Goal: Task Accomplishment & Management: Complete application form

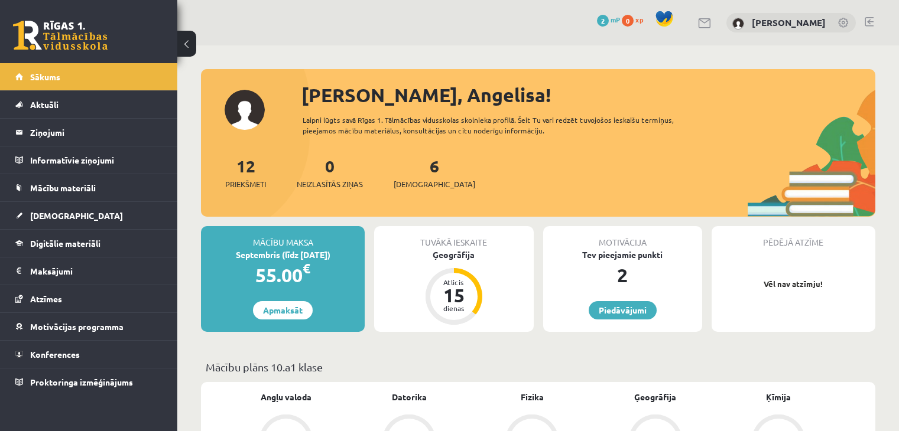
scroll to position [523, 0]
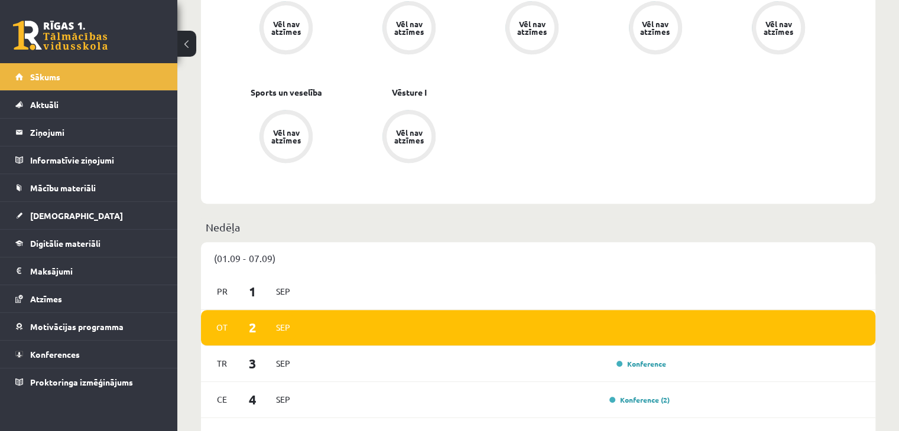
click at [90, 43] on link at bounding box center [60, 36] width 95 height 30
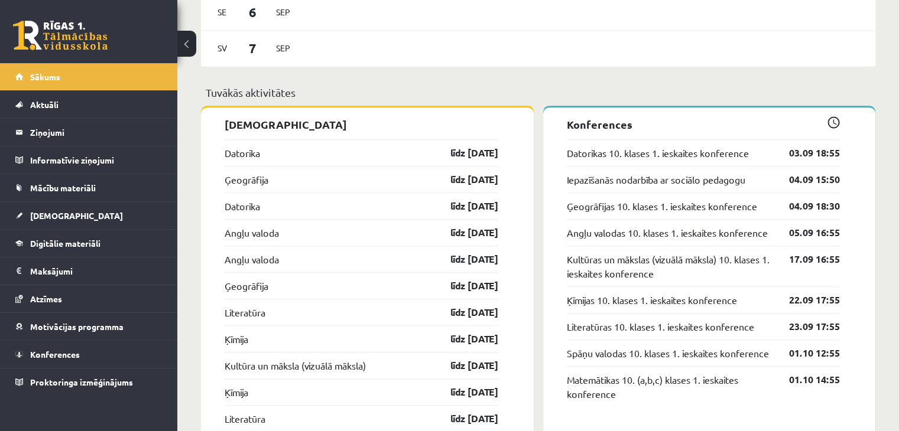
scroll to position [1004, 0]
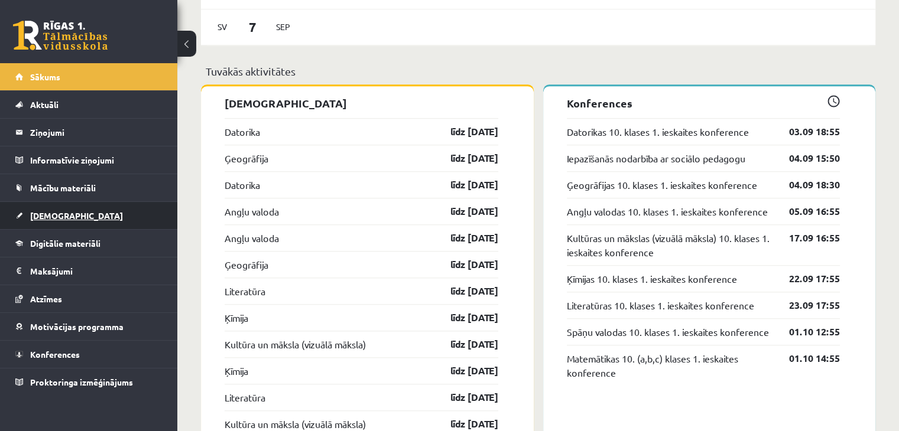
click at [61, 220] on link "[DEMOGRAPHIC_DATA]" at bounding box center [88, 215] width 147 height 27
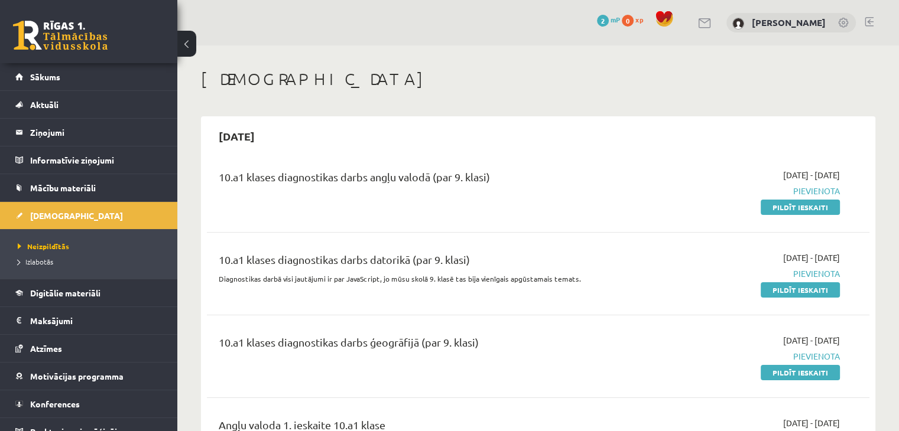
drag, startPoint x: 813, startPoint y: 207, endPoint x: 504, endPoint y: 62, distance: 341.7
click at [813, 207] on link "Pildīt ieskaiti" at bounding box center [799, 207] width 79 height 15
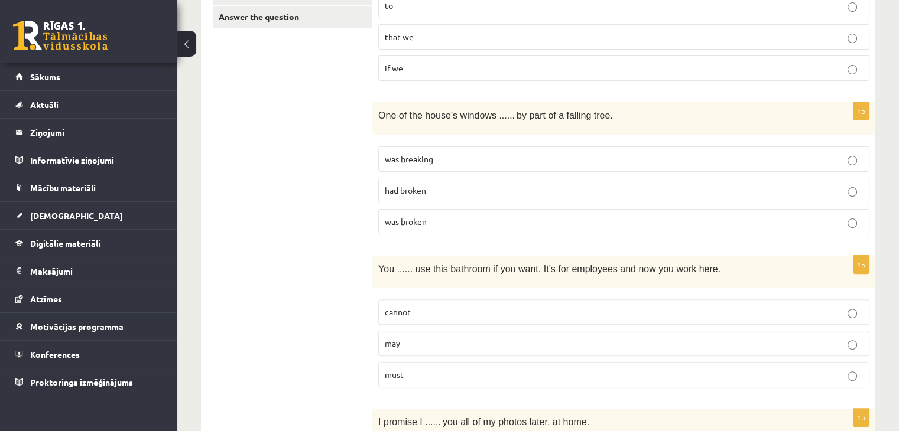
scroll to position [354, 0]
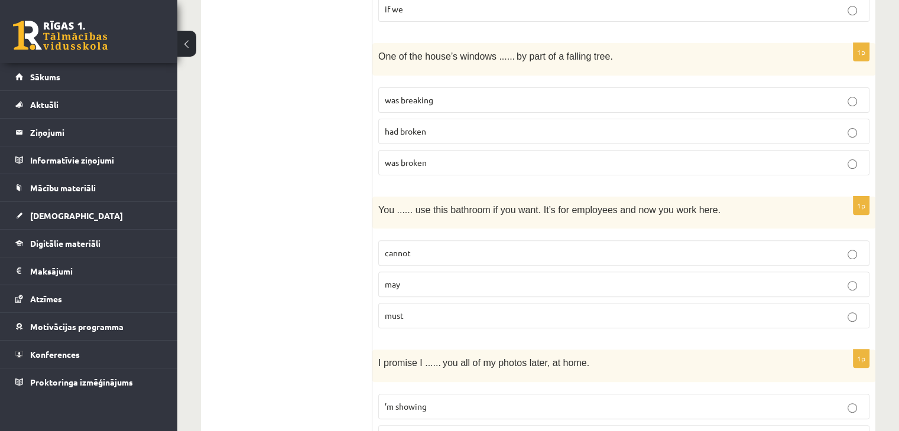
click at [852, 278] on p "may" at bounding box center [624, 284] width 478 height 12
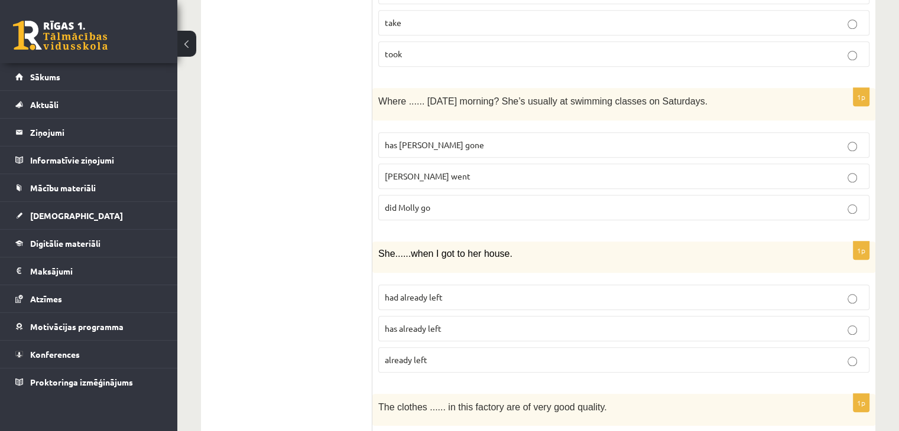
scroll to position [1089, 0]
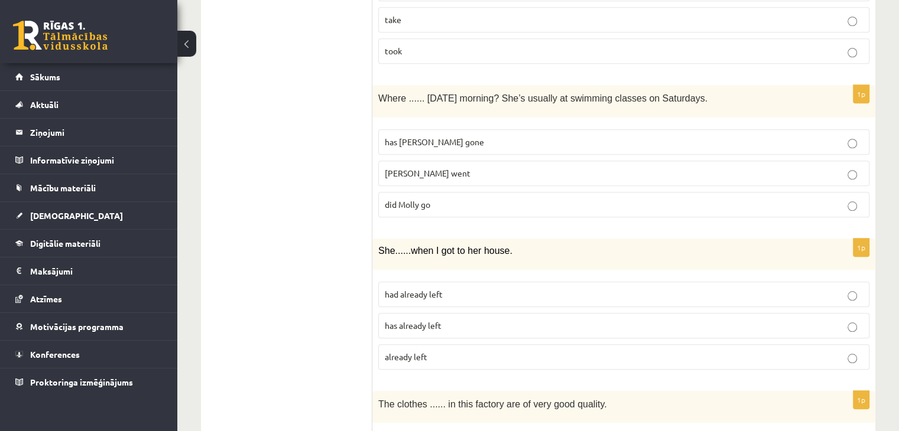
click at [858, 198] on p "did Molly go" at bounding box center [624, 204] width 478 height 12
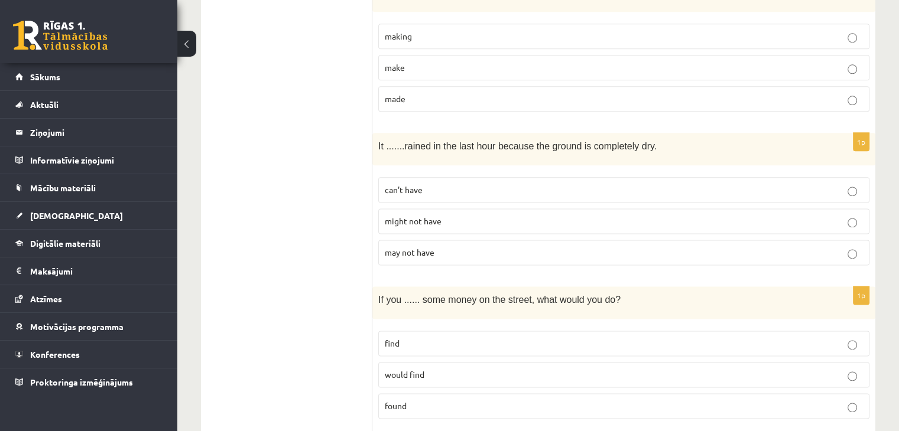
scroll to position [1501, 0]
click at [858, 184] on p "can’t have" at bounding box center [624, 190] width 478 height 12
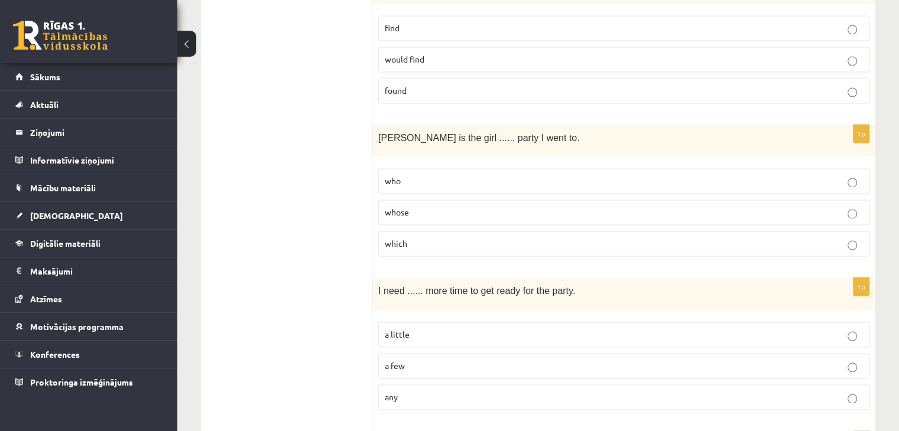
scroll to position [1817, 0]
click at [853, 206] on p "whose" at bounding box center [624, 212] width 478 height 12
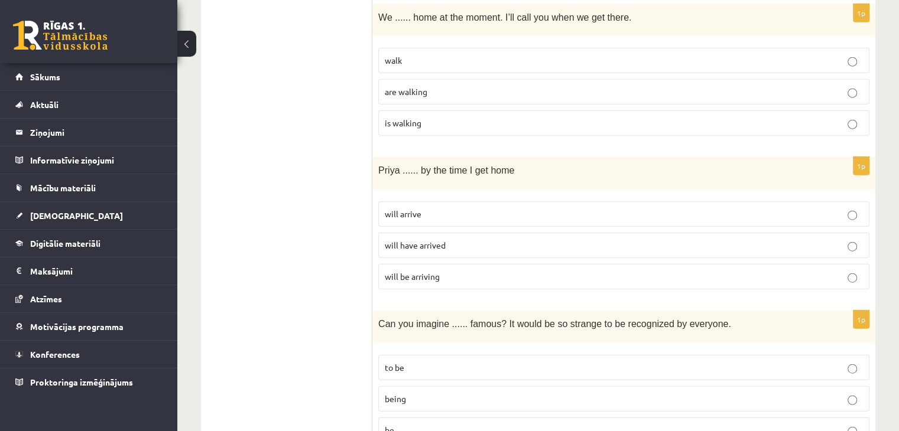
scroll to position [2857, 0]
click at [859, 206] on p "will arrive" at bounding box center [624, 212] width 478 height 12
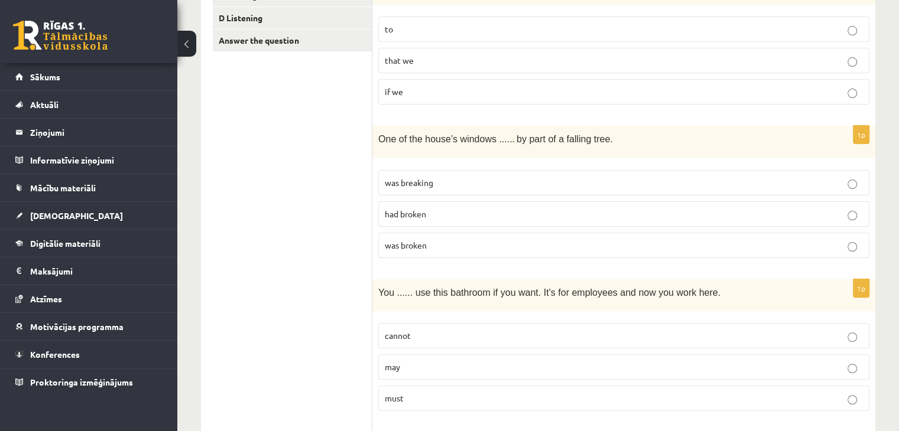
scroll to position [0, 0]
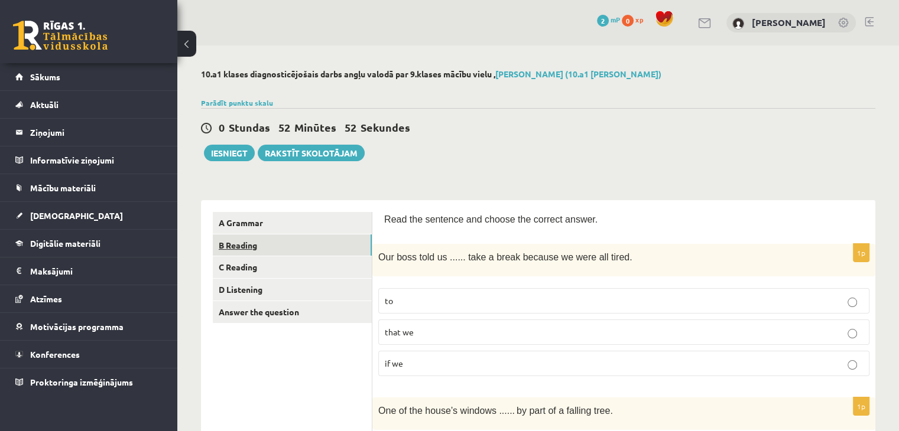
click at [326, 241] on link "B Reading" at bounding box center [292, 246] width 159 height 22
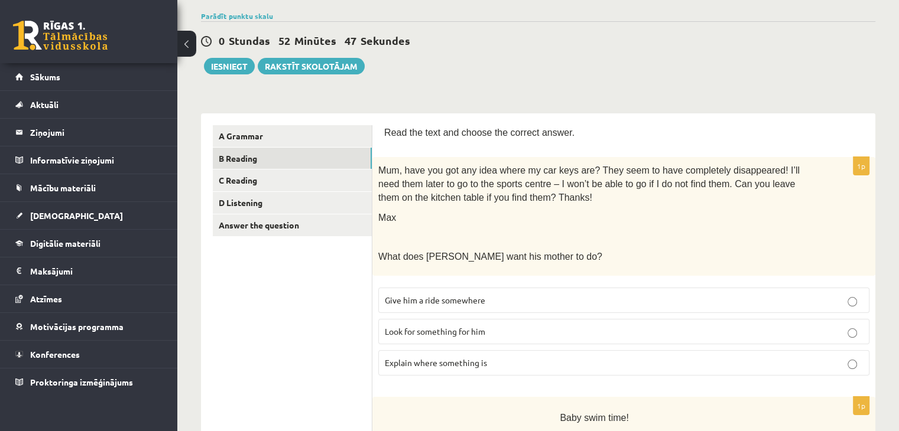
scroll to position [125, 0]
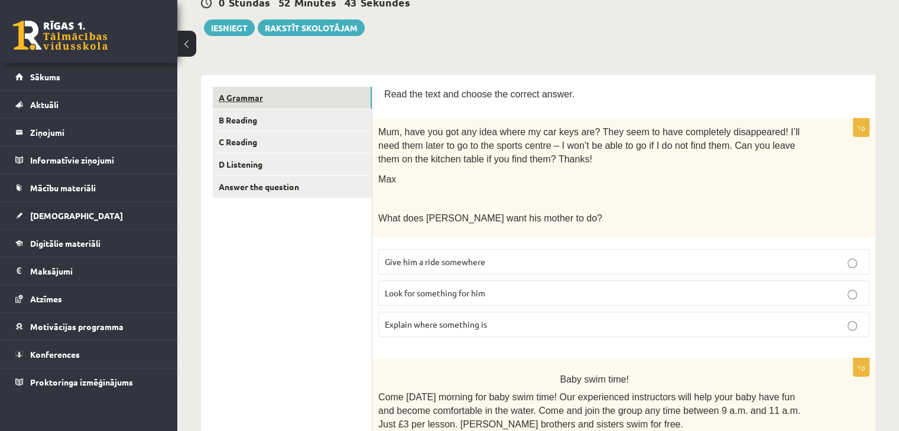
click at [368, 97] on link "A Grammar" at bounding box center [292, 98] width 159 height 22
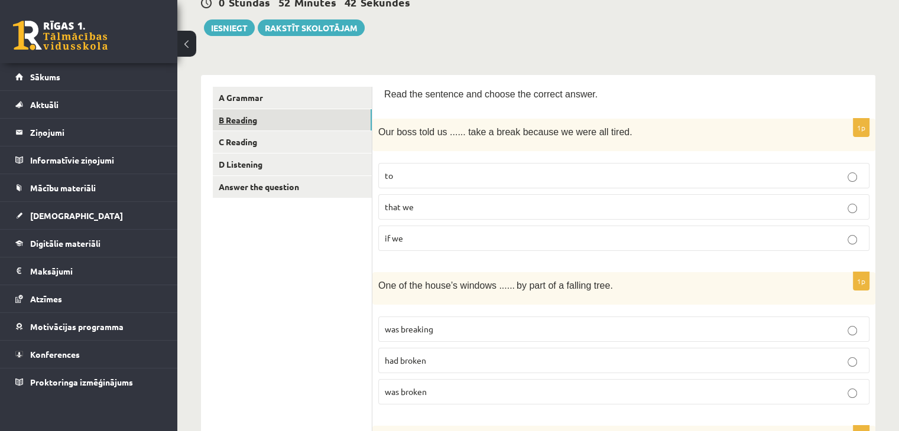
click at [346, 121] on link "B Reading" at bounding box center [292, 120] width 159 height 22
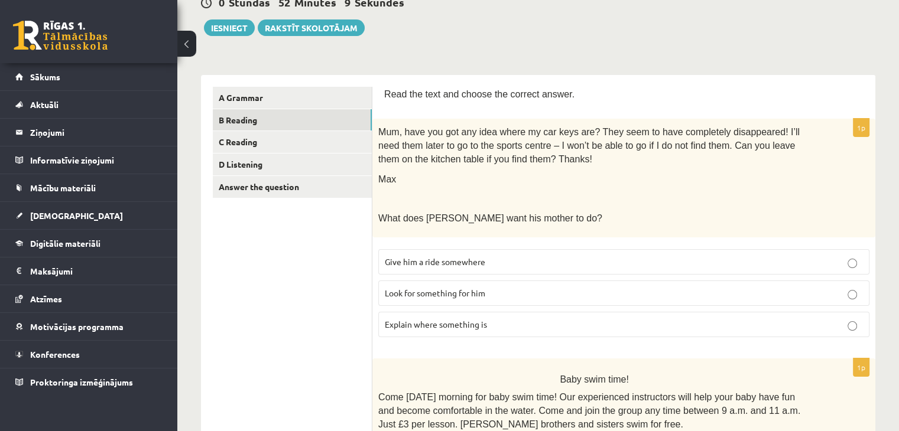
click at [668, 289] on p "Look for something for him" at bounding box center [624, 293] width 478 height 12
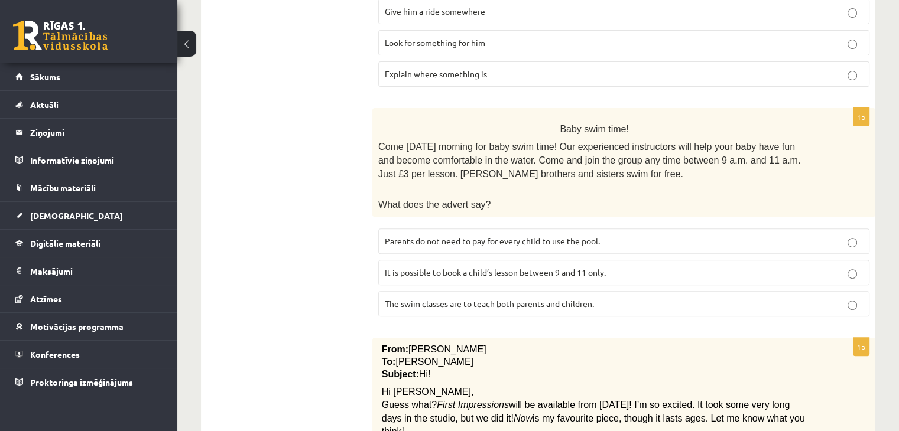
scroll to position [380, 0]
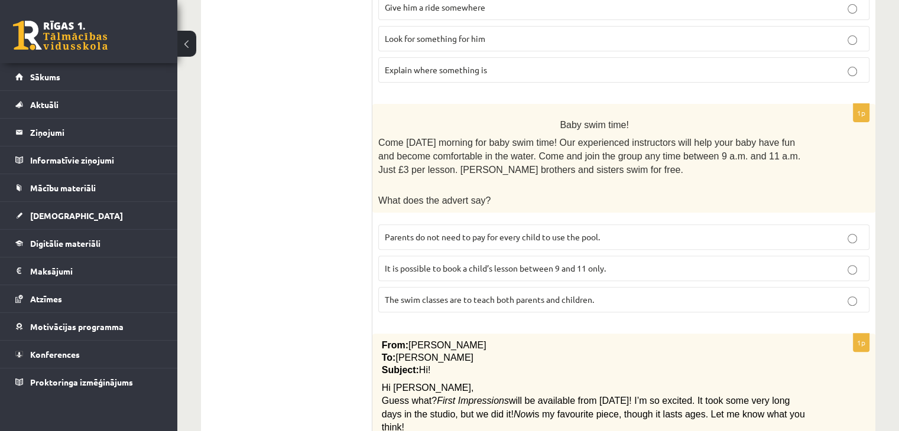
click at [657, 265] on p "It is possible to book a child’s lesson between 9 and 11 only." at bounding box center [624, 268] width 478 height 12
click at [659, 231] on p "Parents do not need to pay for every child to use the pool." at bounding box center [624, 237] width 478 height 12
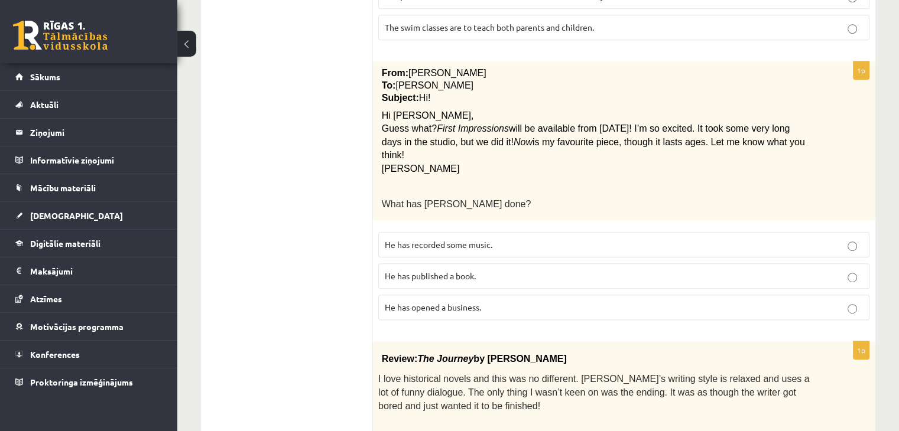
scroll to position [655, 0]
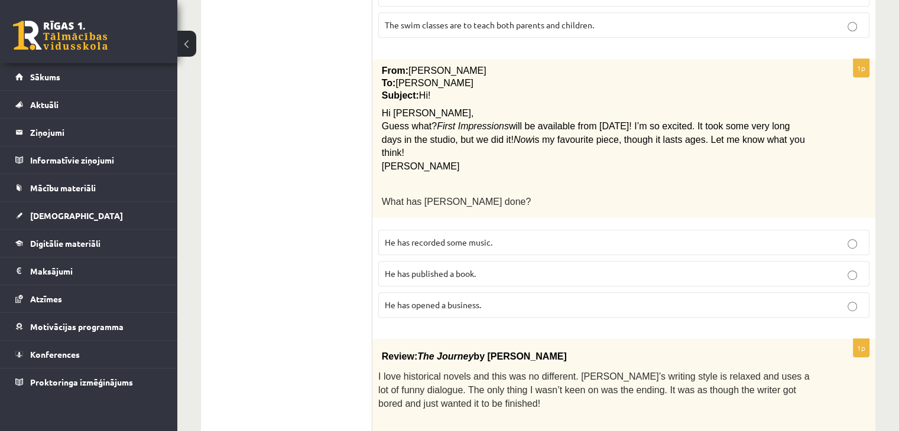
click at [636, 236] on p "He has recorded some music." at bounding box center [624, 242] width 478 height 12
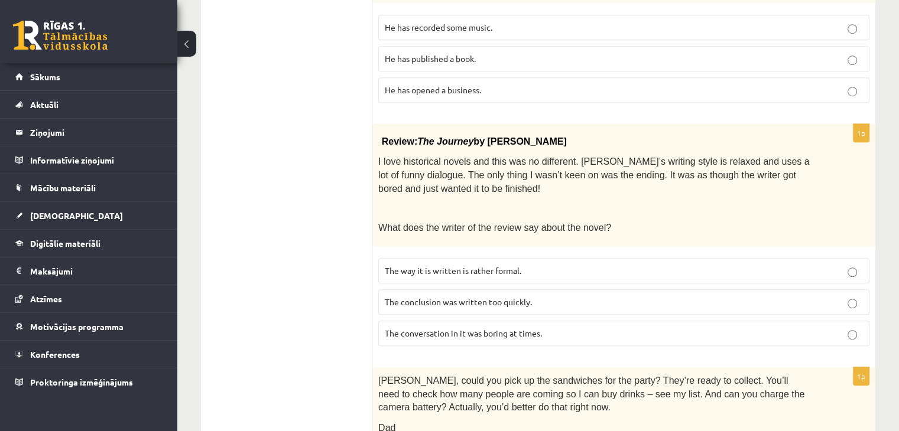
scroll to position [878, 0]
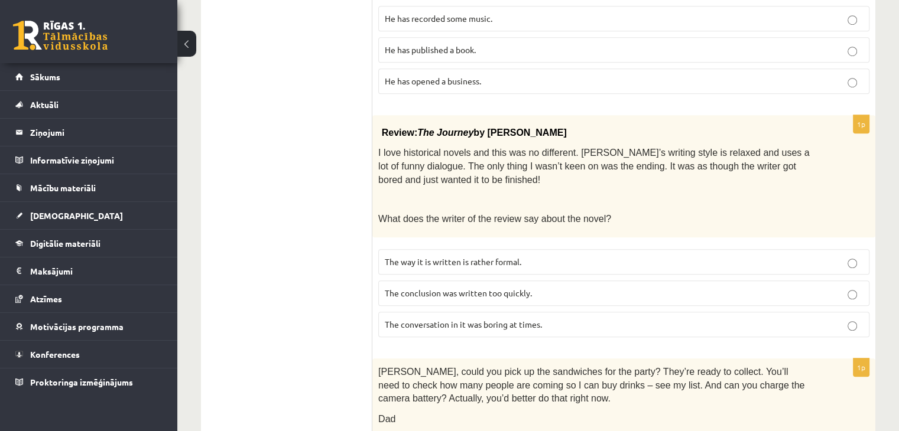
click at [558, 287] on p "The conclusion was written too quickly." at bounding box center [624, 293] width 478 height 12
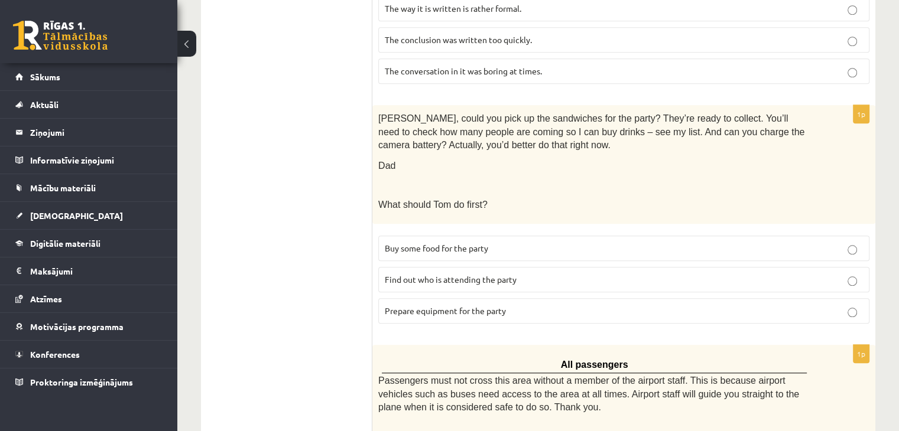
scroll to position [1131, 0]
click at [595, 305] on p "Prepare equipment for the party" at bounding box center [624, 311] width 478 height 12
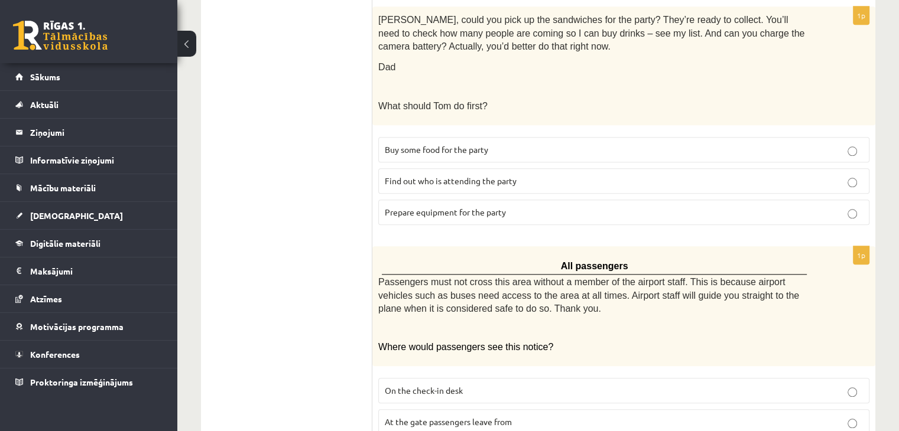
scroll to position [1285, 0]
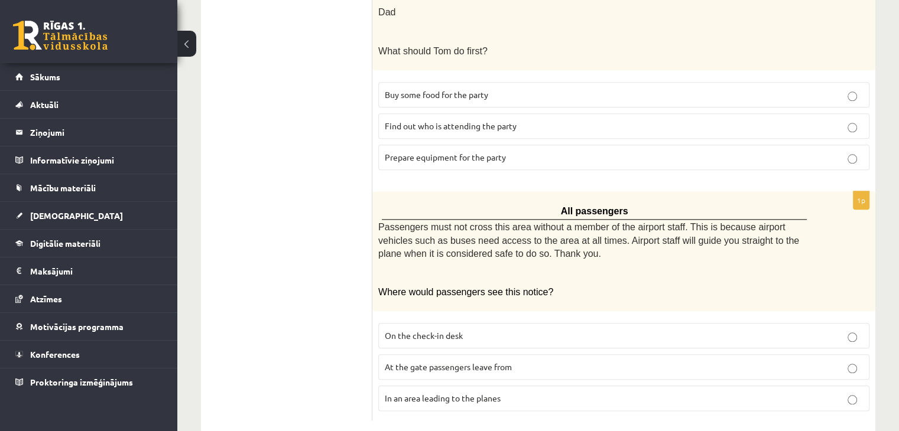
click at [552, 392] on p "In an area leading to the planes" at bounding box center [624, 398] width 478 height 12
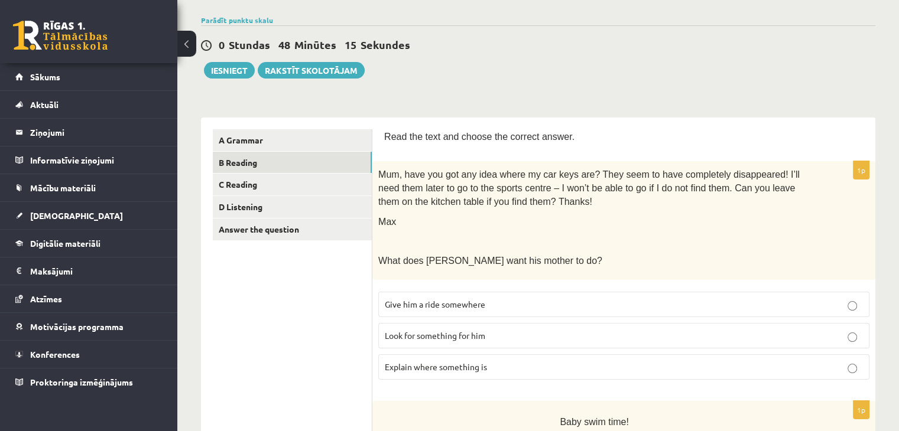
scroll to position [82, 0]
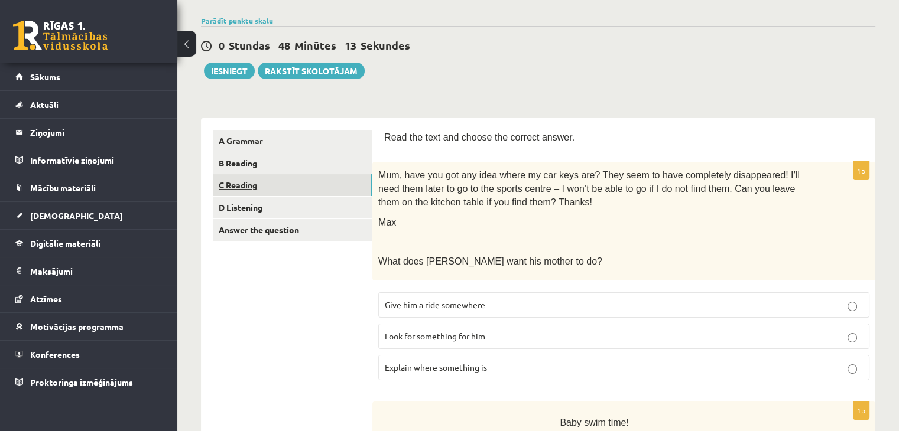
click at [328, 187] on link "C Reading" at bounding box center [292, 185] width 159 height 22
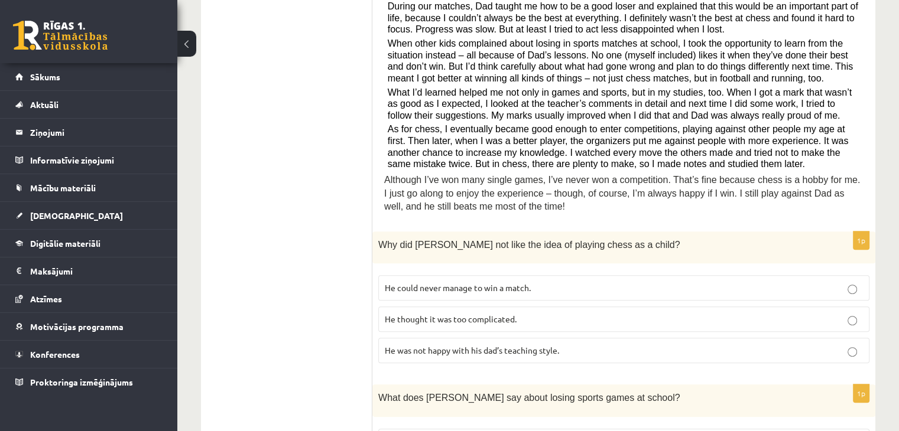
scroll to position [354, 0]
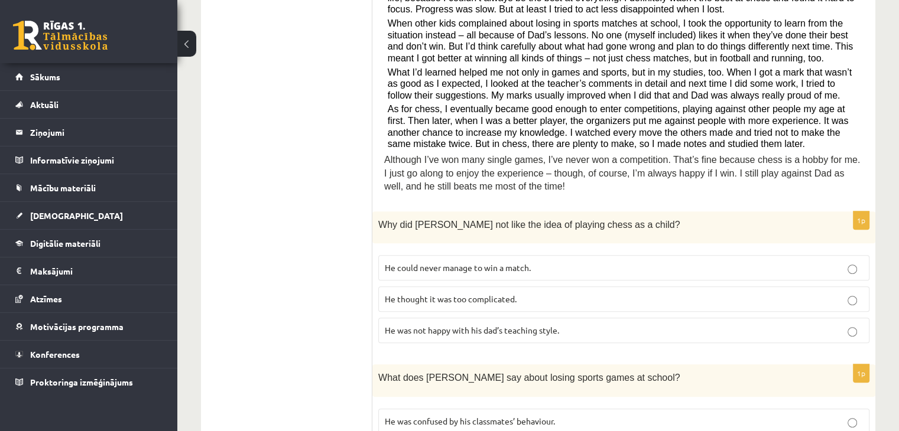
click at [569, 287] on label "He thought it was too complicated." at bounding box center [623, 299] width 491 height 25
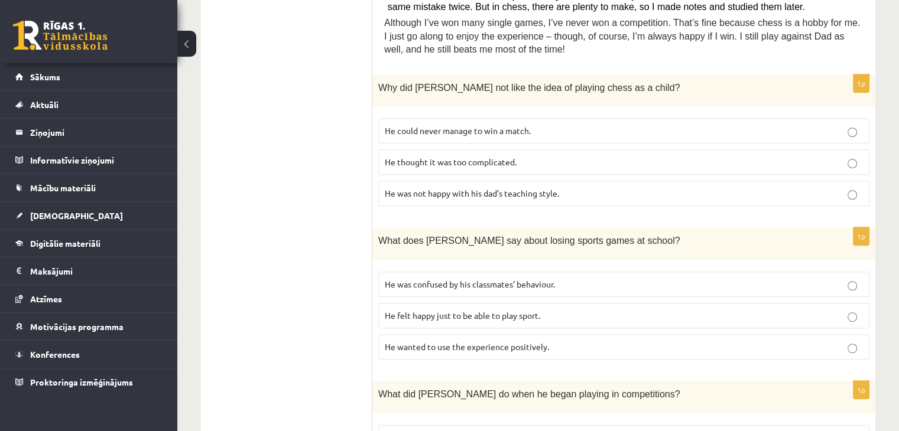
scroll to position [532, 0]
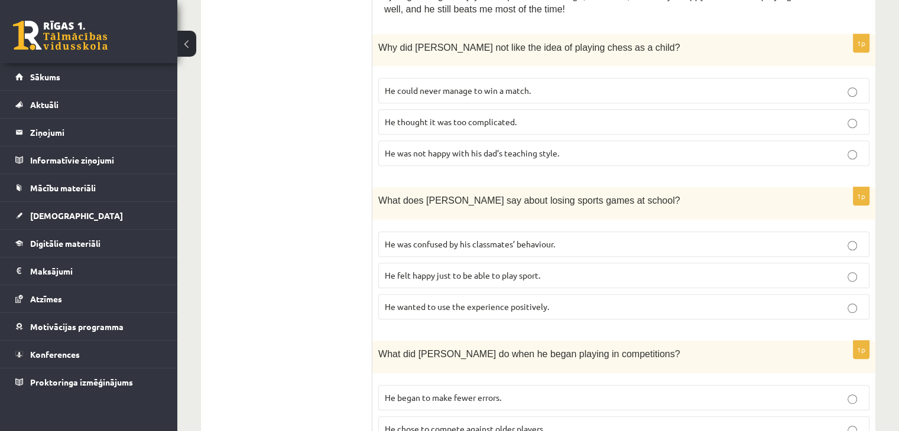
click at [577, 301] on p "He wanted to use the experience positively." at bounding box center [624, 307] width 478 height 12
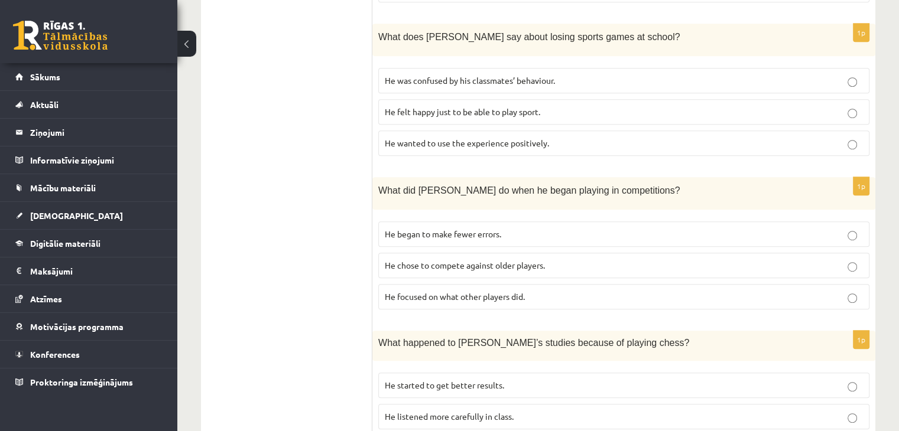
scroll to position [709, 0]
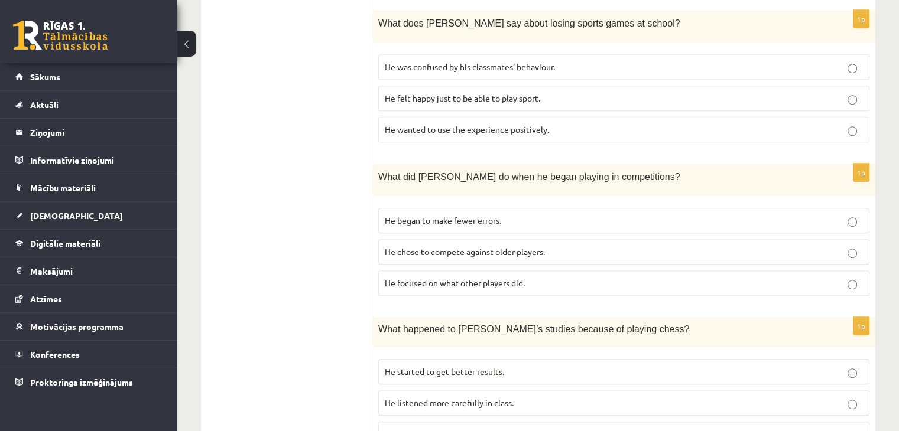
click at [611, 277] on p "He focused on what other players did." at bounding box center [624, 283] width 478 height 12
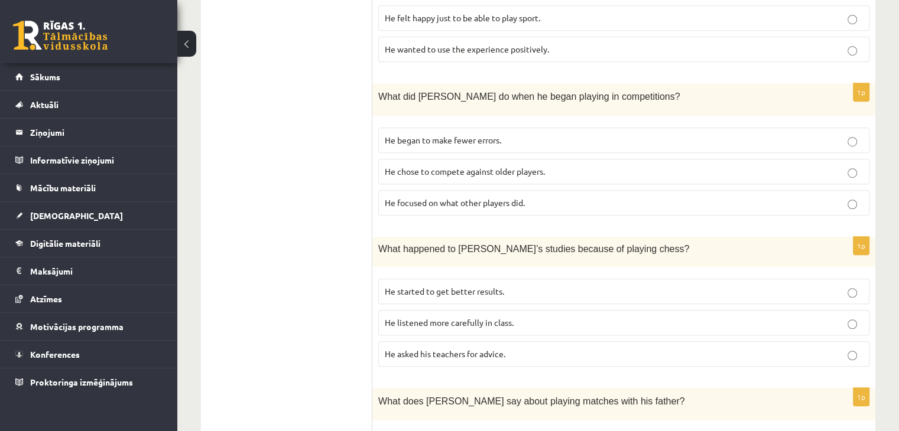
scroll to position [827, 0]
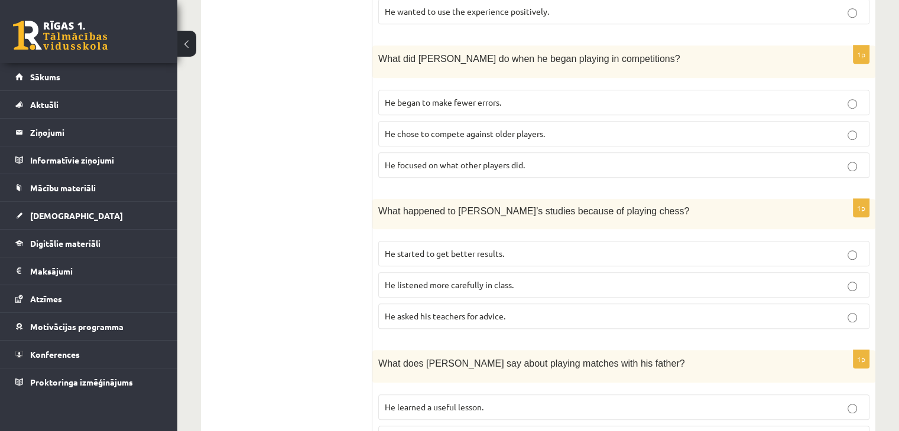
click at [617, 248] on p "He started to get better results." at bounding box center [624, 254] width 478 height 12
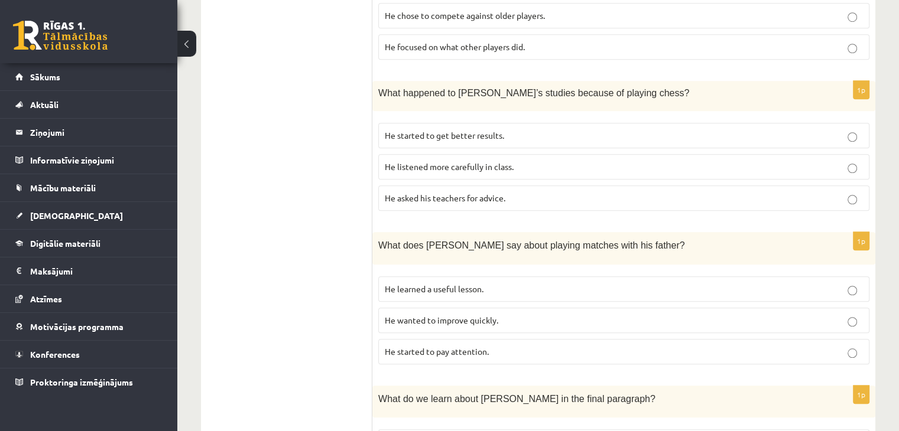
scroll to position [1004, 0]
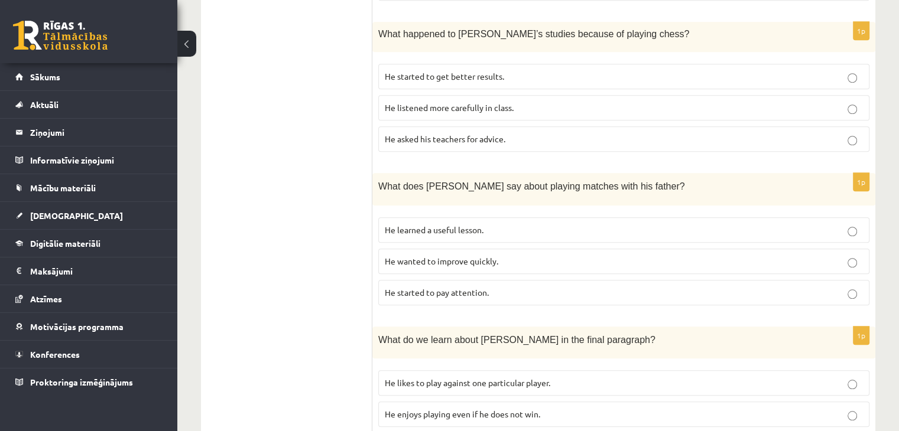
click at [624, 217] on label "He learned a useful lesson." at bounding box center [623, 229] width 491 height 25
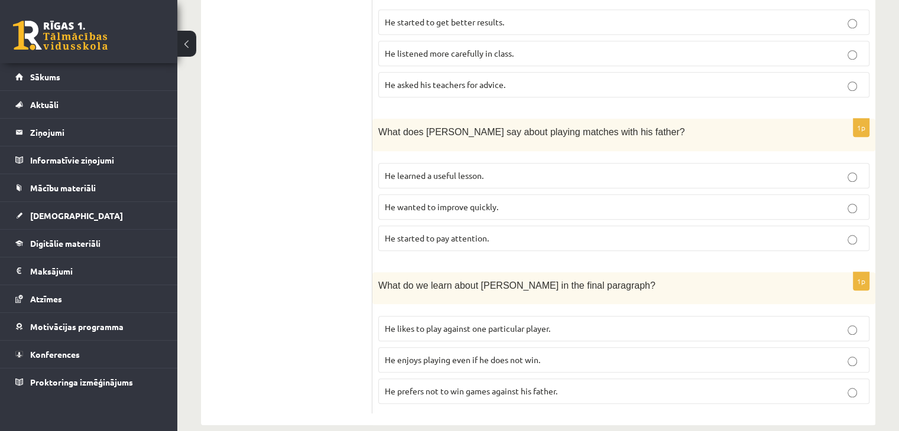
click at [528, 354] on span "He enjoys playing even if he does not win." at bounding box center [462, 359] width 155 height 11
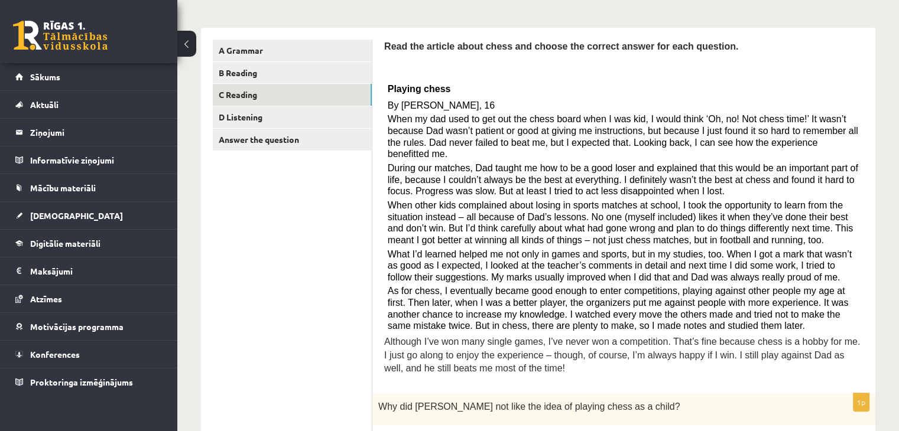
scroll to position [0, 0]
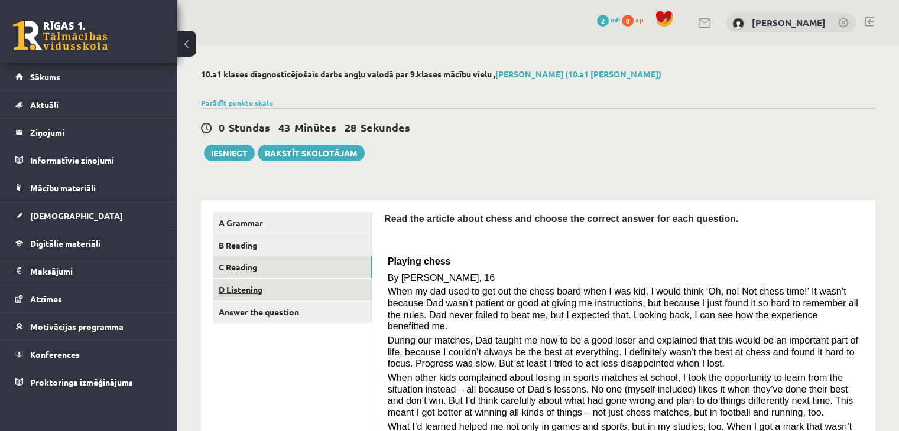
click at [285, 289] on link "D Listening" at bounding box center [292, 290] width 159 height 22
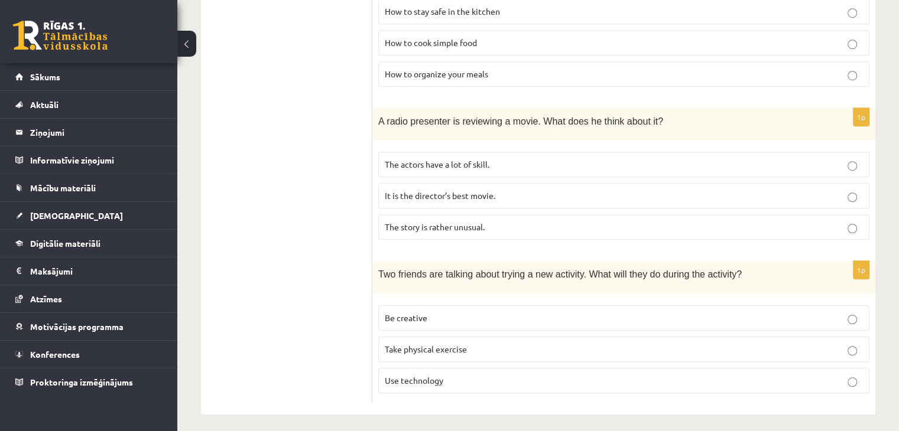
scroll to position [799, 0]
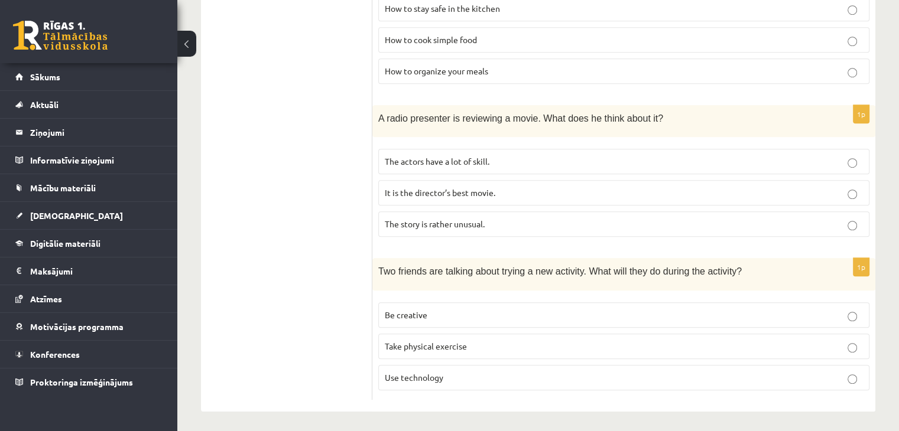
click at [473, 309] on p "Be creative" at bounding box center [624, 315] width 478 height 12
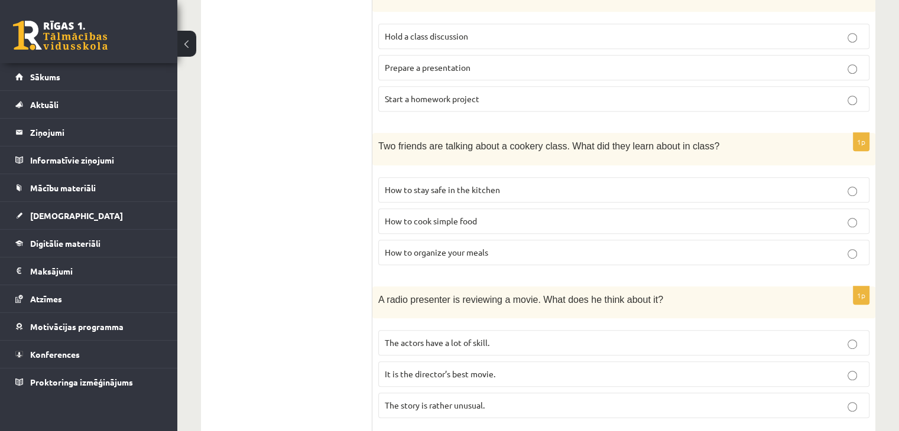
scroll to position [591, 0]
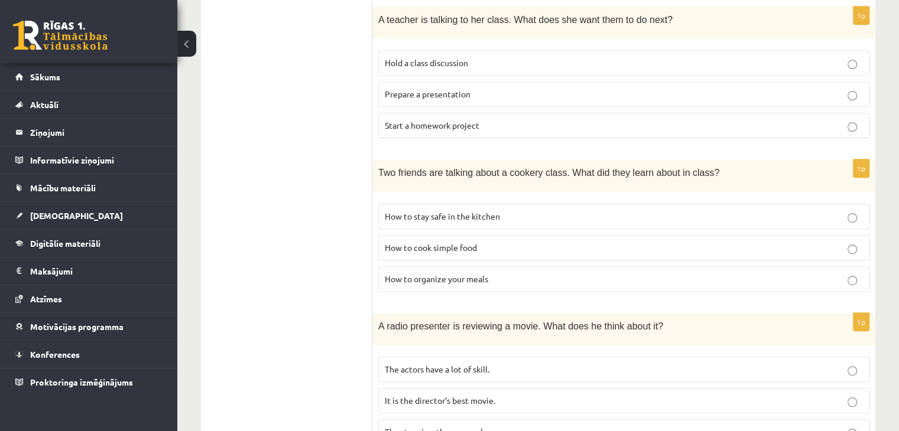
click at [555, 279] on p "How to organize your meals" at bounding box center [624, 279] width 478 height 12
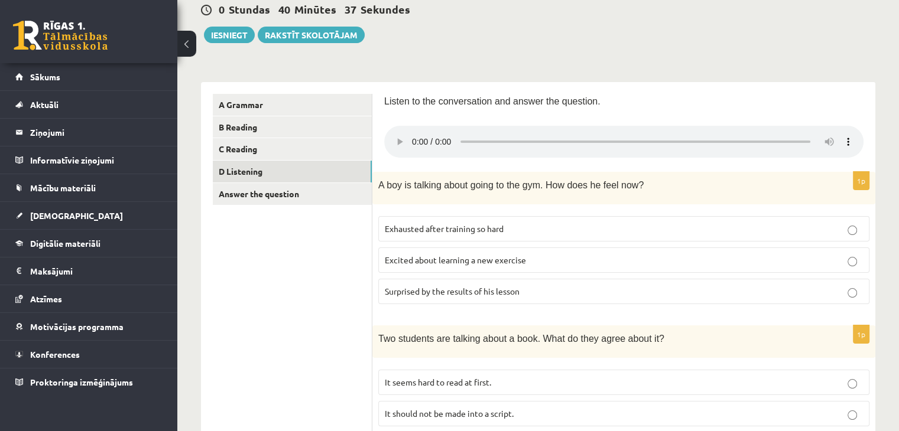
scroll to position [177, 0]
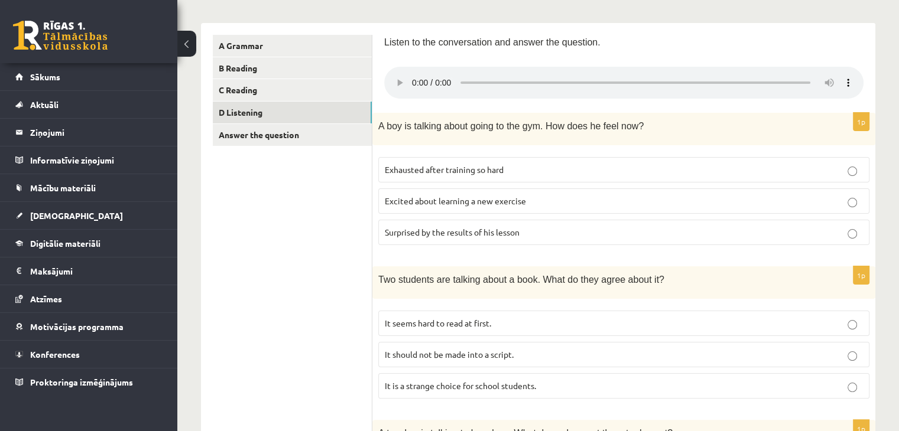
click at [438, 165] on span "Exhausted after training so hard" at bounding box center [444, 169] width 119 height 11
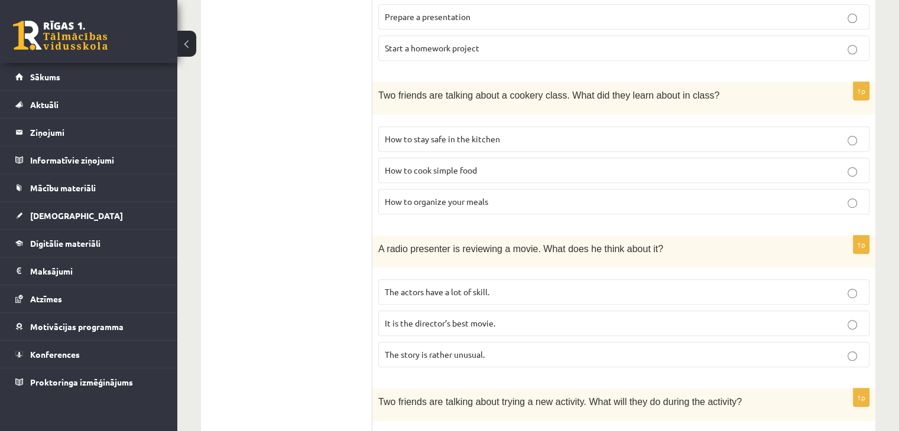
scroll to position [709, 0]
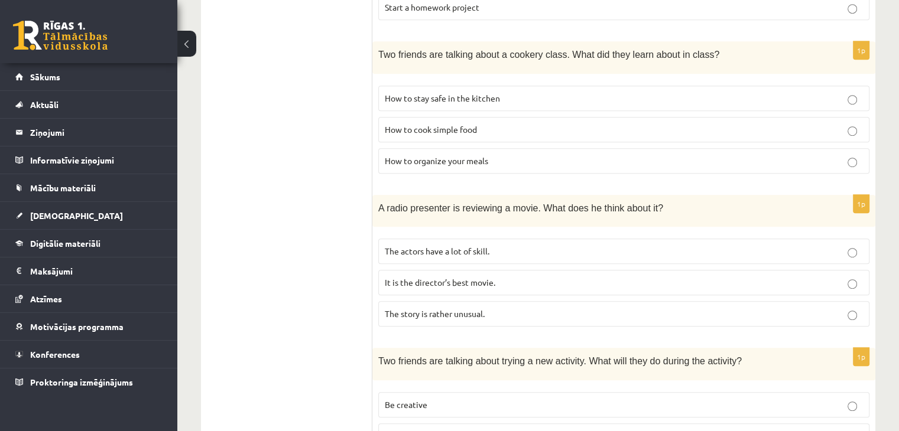
click at [498, 308] on p "The story is rather unusual." at bounding box center [624, 314] width 478 height 12
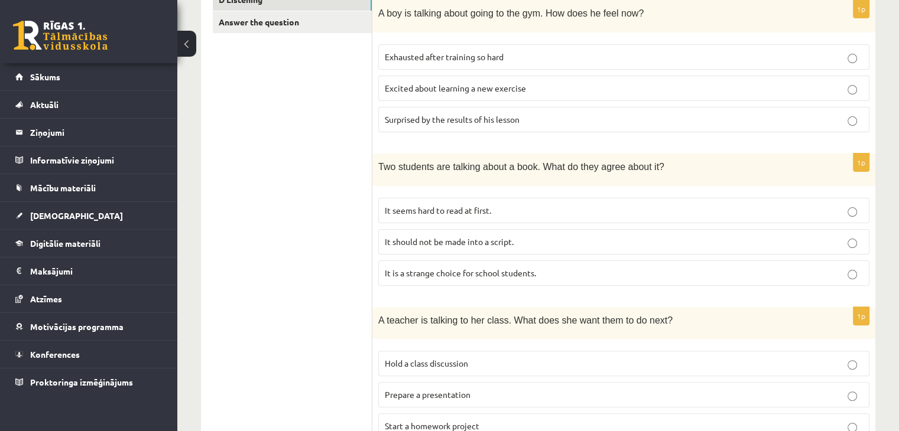
scroll to position [295, 0]
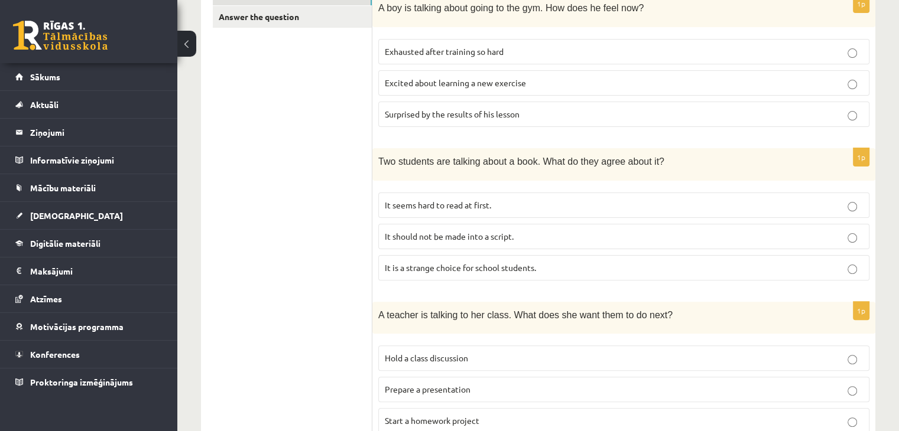
click at [562, 269] on p "It is a strange choice for school students." at bounding box center [624, 268] width 478 height 12
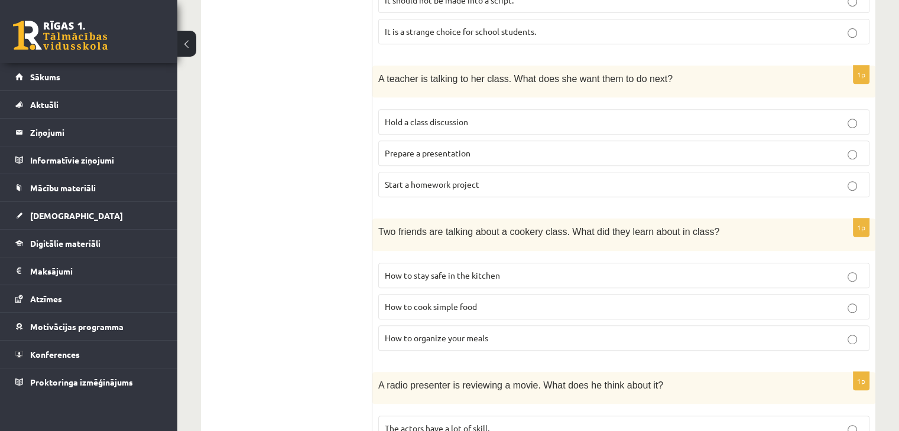
scroll to position [473, 0]
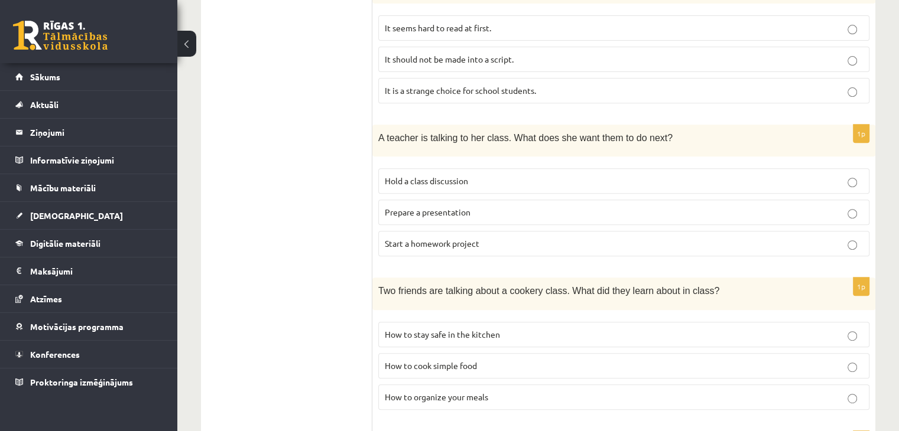
click at [590, 216] on p "Prepare a presentation" at bounding box center [624, 212] width 478 height 12
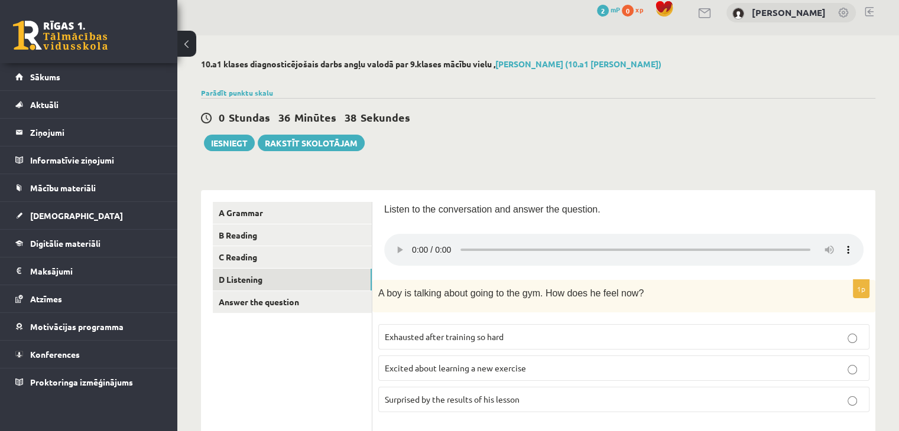
scroll to position [0, 0]
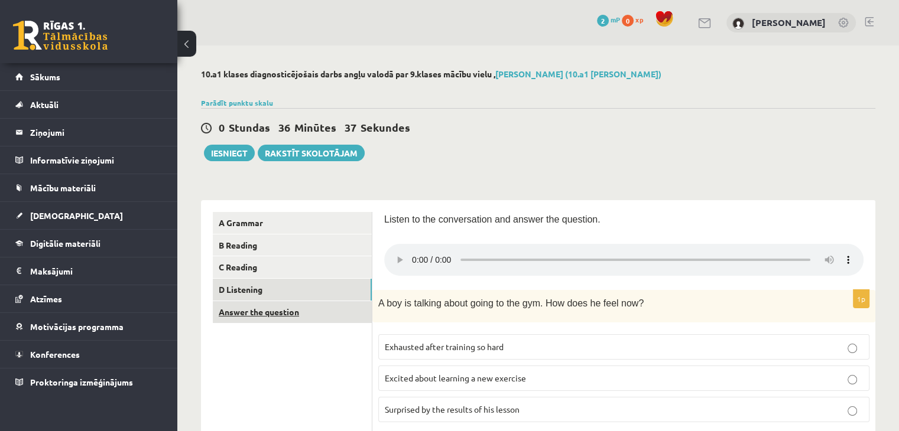
click at [295, 310] on link "Answer the question" at bounding box center [292, 312] width 159 height 22
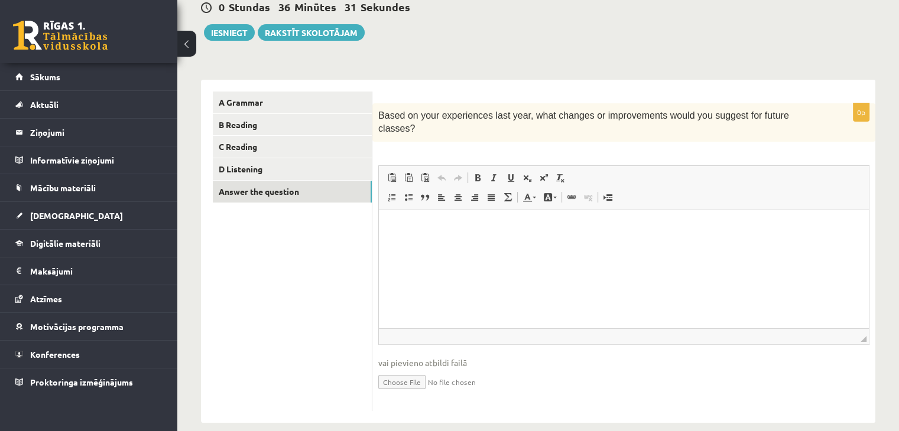
scroll to position [122, 0]
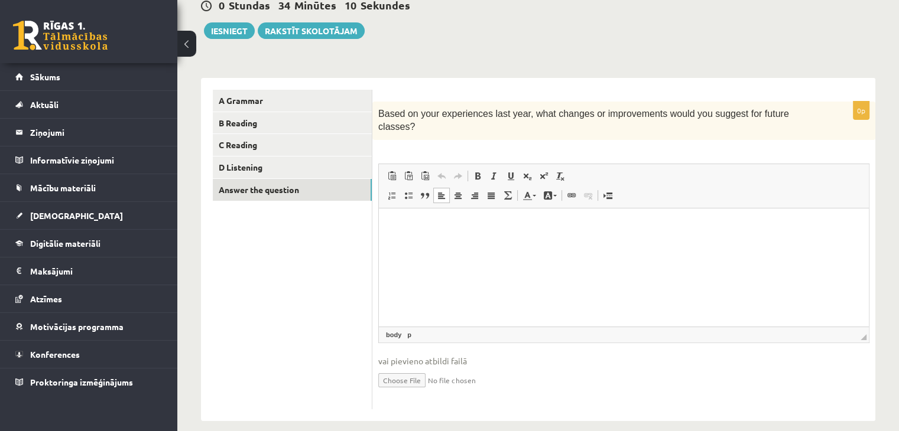
click at [551, 244] on html at bounding box center [624, 226] width 490 height 36
click at [262, 166] on link "D Listening" at bounding box center [292, 168] width 159 height 22
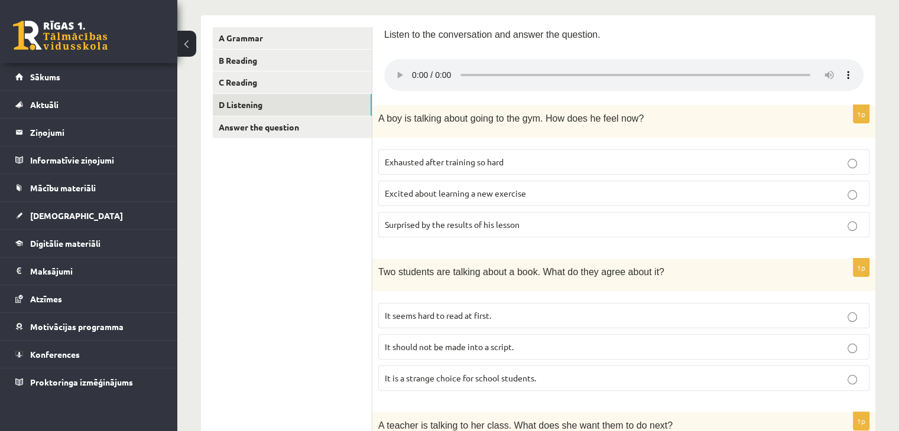
scroll to position [0, 0]
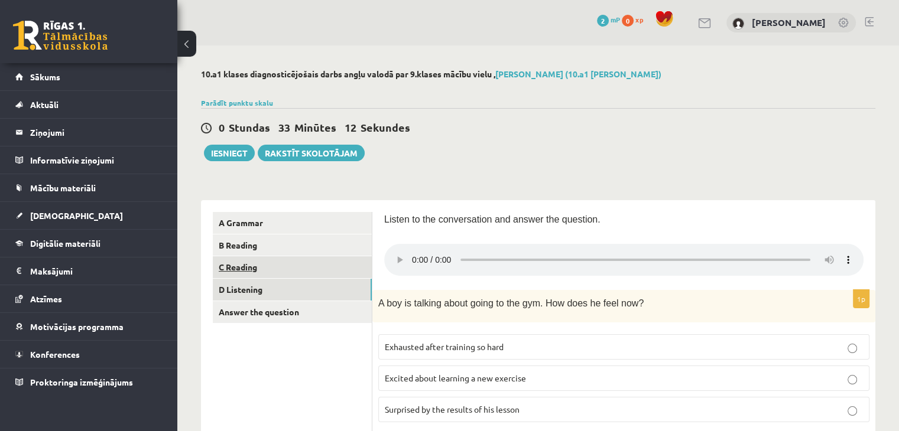
click at [252, 269] on link "C Reading" at bounding box center [292, 267] width 159 height 22
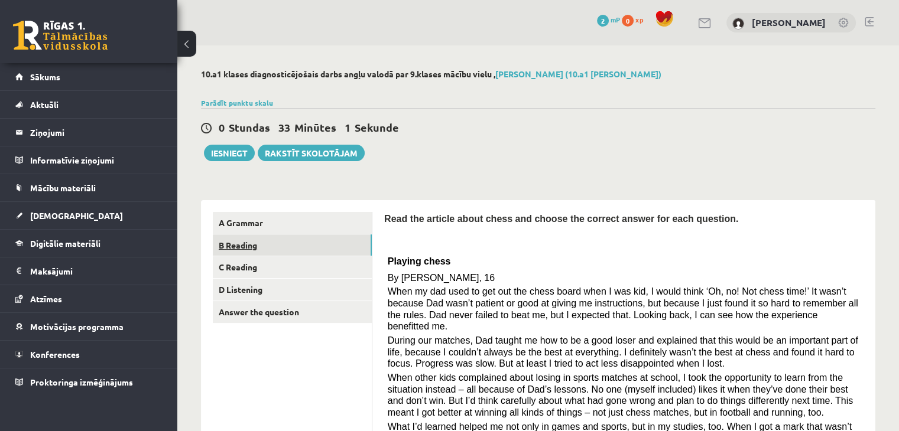
click at [272, 244] on link "B Reading" at bounding box center [292, 246] width 159 height 22
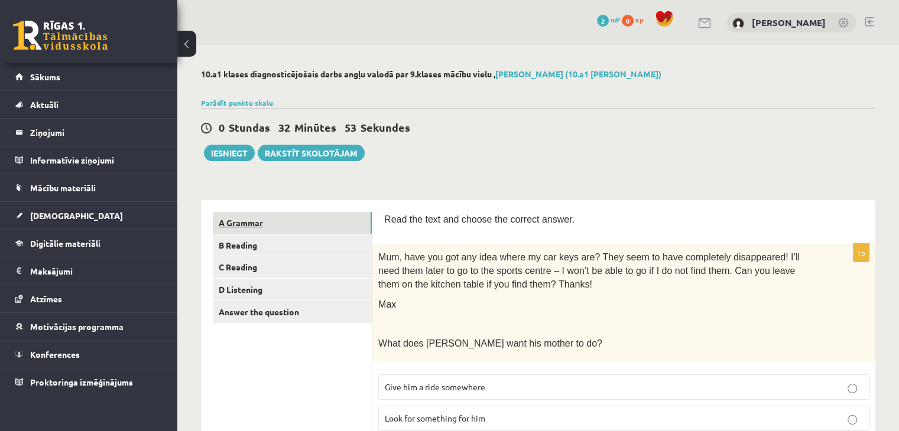
click at [308, 223] on link "A Grammar" at bounding box center [292, 223] width 159 height 22
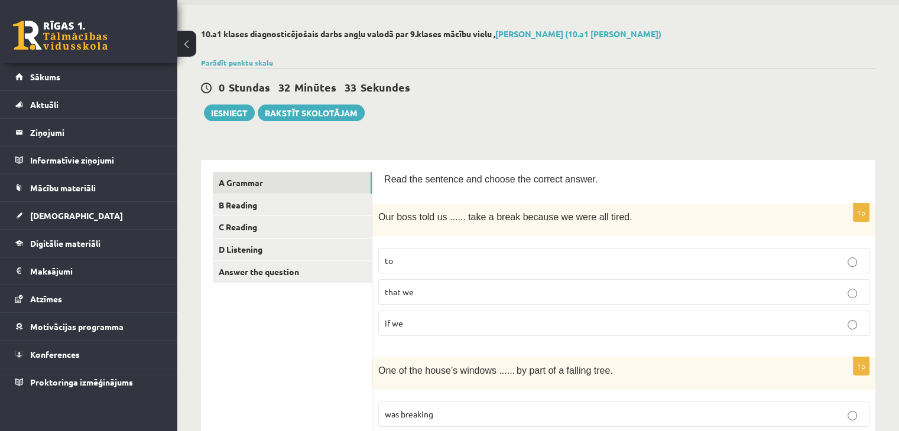
scroll to position [33, 0]
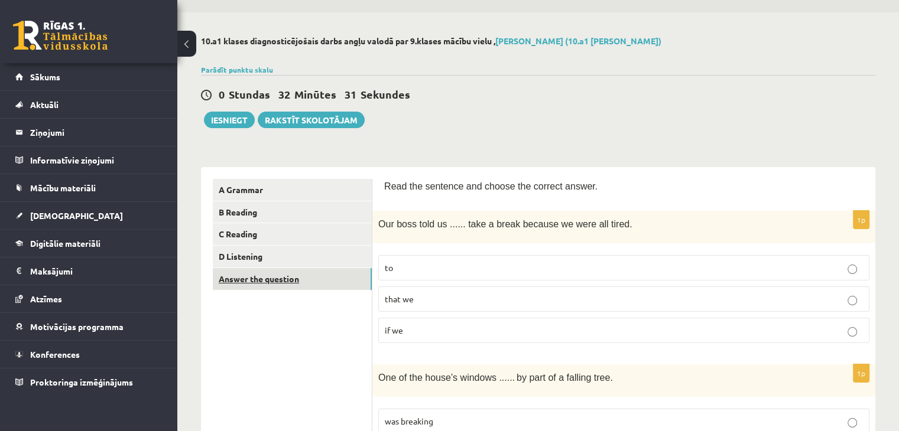
click at [295, 276] on link "Answer the question" at bounding box center [292, 279] width 159 height 22
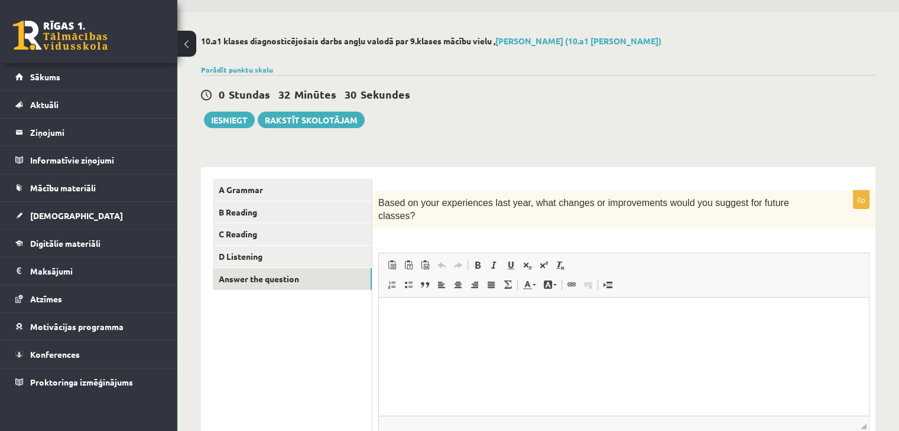
scroll to position [0, 0]
click at [624, 313] on p "Визуальный текстовый редактор, wiswyg-editor-user-answer-47363899193840" at bounding box center [623, 315] width 466 height 12
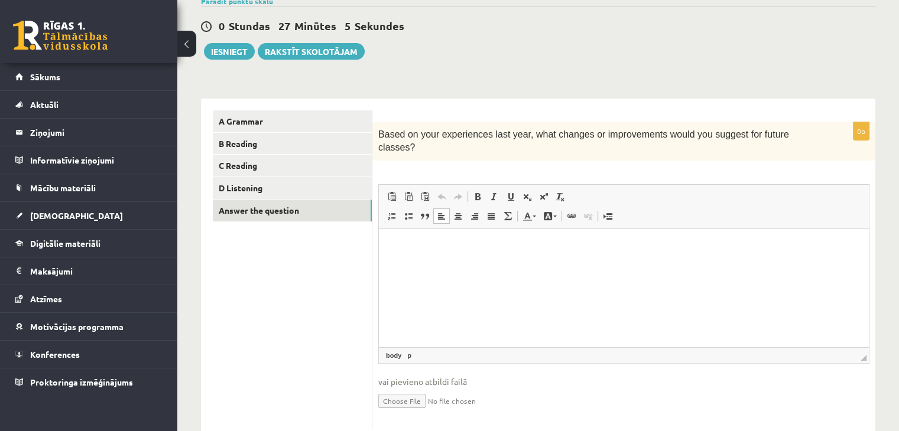
scroll to position [103, 0]
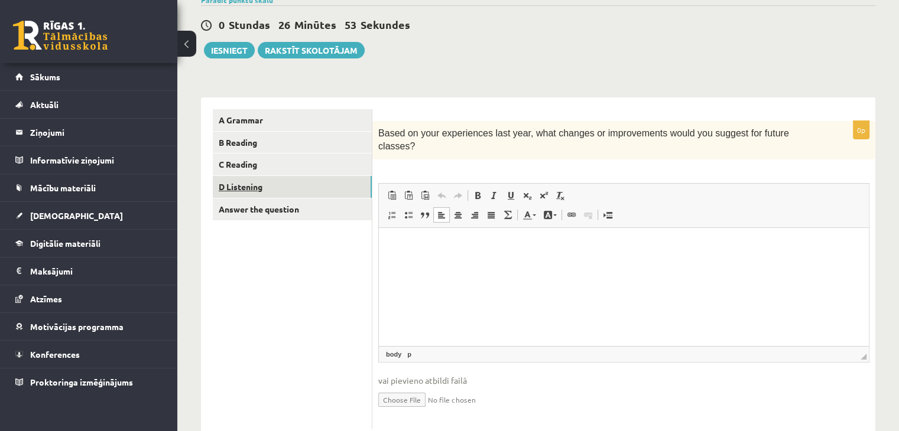
click at [354, 191] on link "D Listening" at bounding box center [292, 187] width 159 height 22
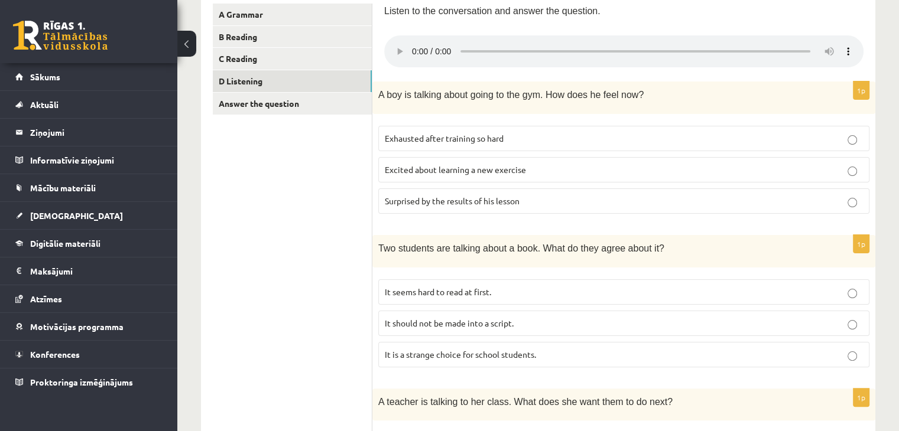
scroll to position [0, 0]
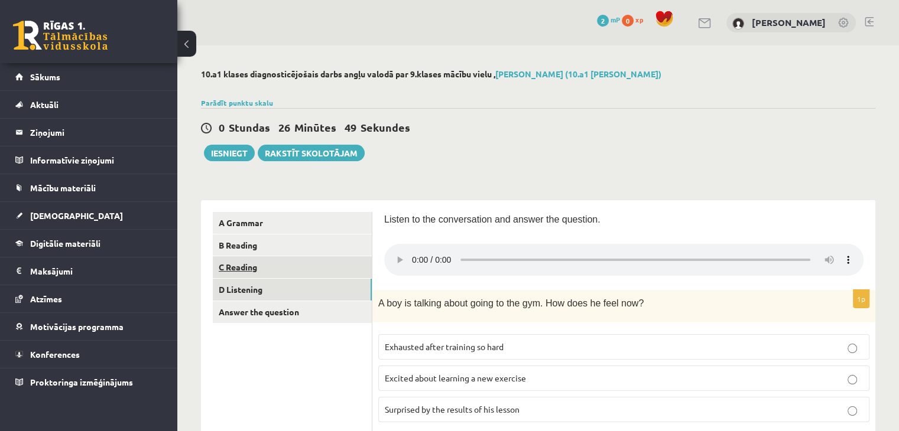
click at [286, 268] on link "C Reading" at bounding box center [292, 267] width 159 height 22
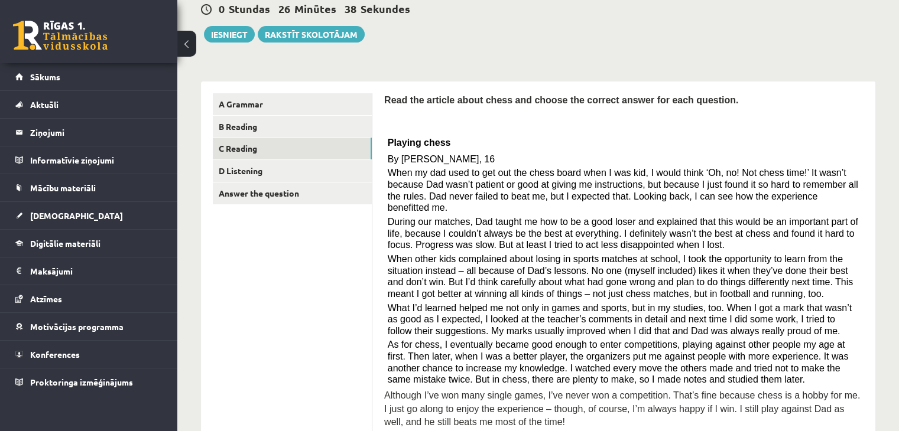
scroll to position [113, 0]
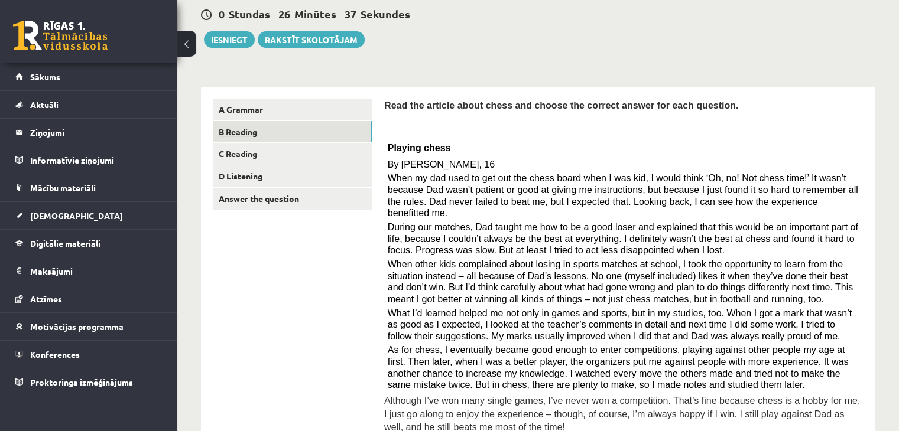
click at [295, 134] on link "B Reading" at bounding box center [292, 132] width 159 height 22
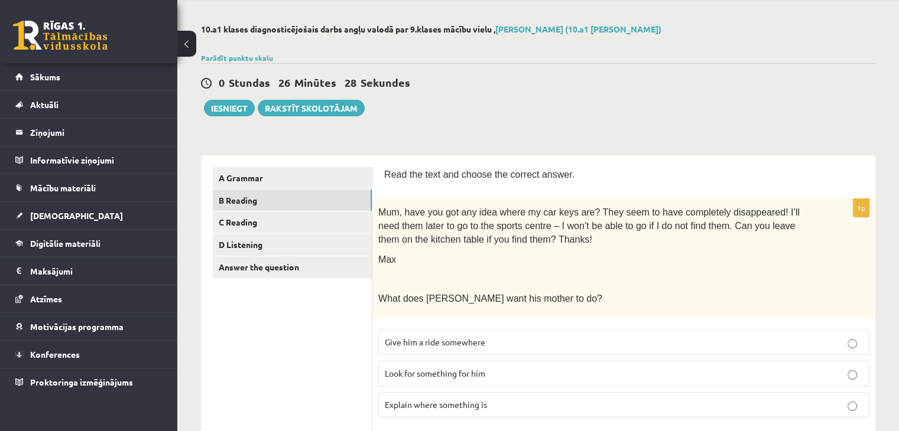
scroll to position [0, 0]
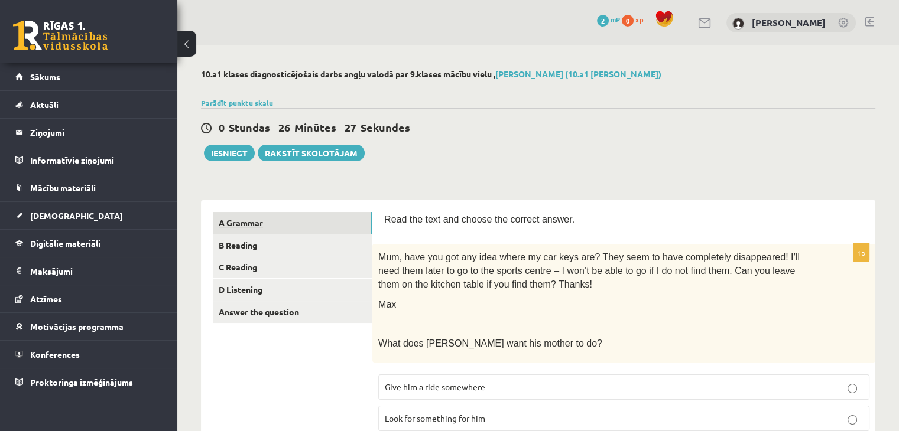
click at [328, 227] on link "A Grammar" at bounding box center [292, 223] width 159 height 22
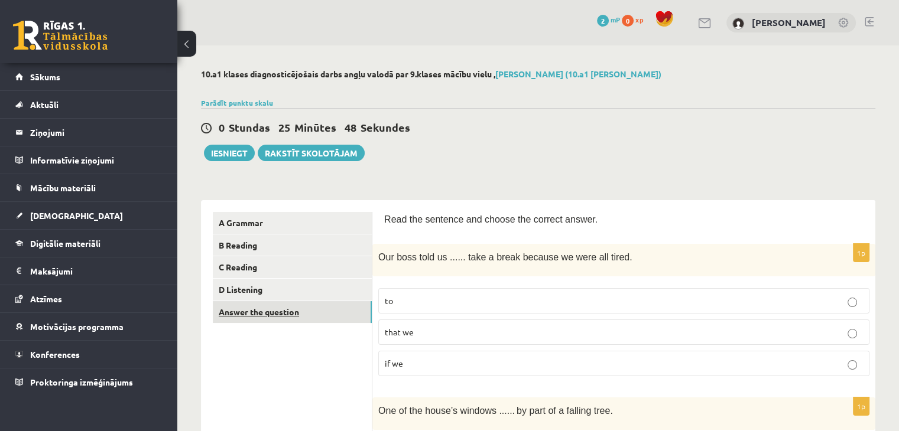
click at [240, 311] on link "Answer the question" at bounding box center [292, 312] width 159 height 22
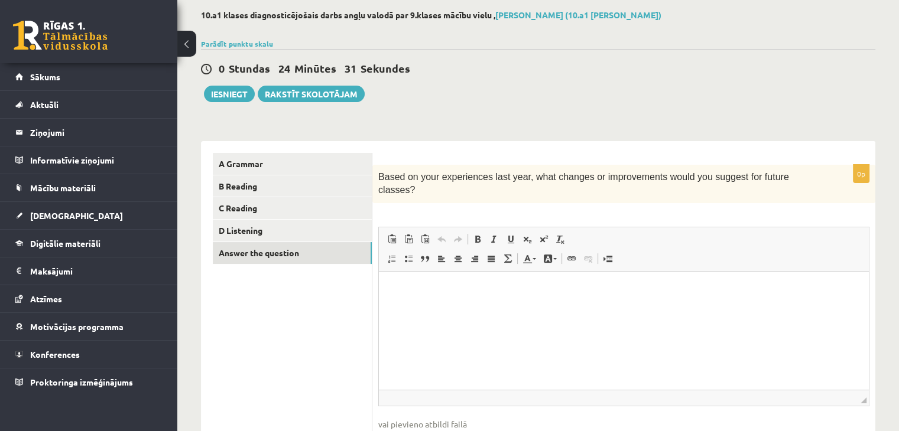
click at [565, 298] on html at bounding box center [624, 289] width 490 height 36
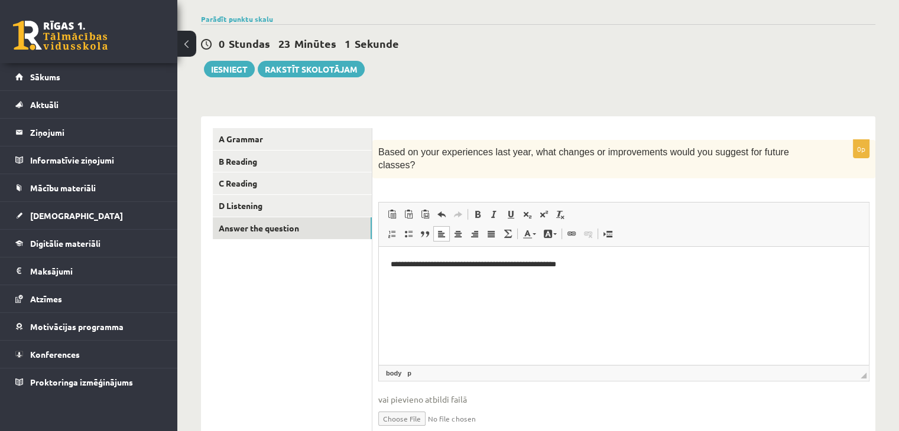
scroll to position [63, 0]
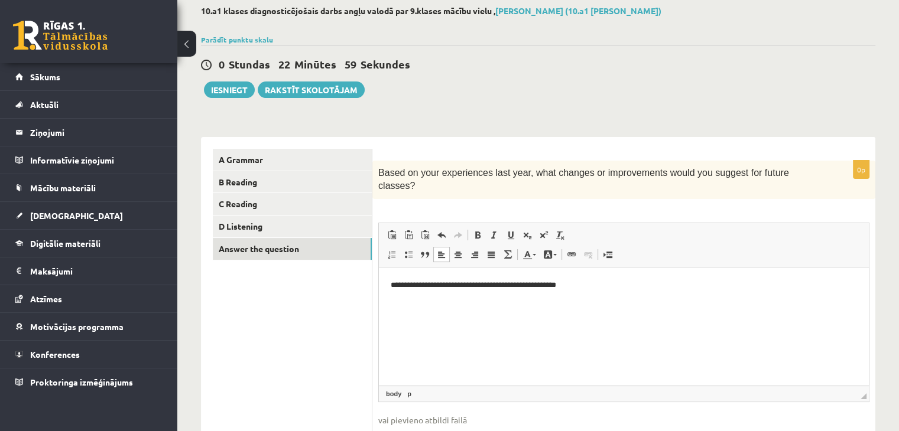
click at [573, 414] on span "vai pievieno atbildi failā" at bounding box center [623, 420] width 491 height 12
click at [229, 93] on button "Iesniegt" at bounding box center [229, 90] width 51 height 17
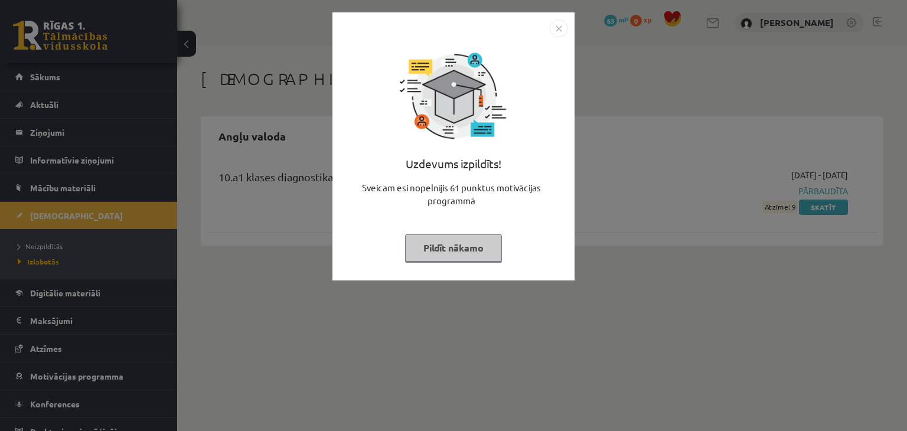
click at [560, 27] on img "Close" at bounding box center [559, 28] width 18 height 18
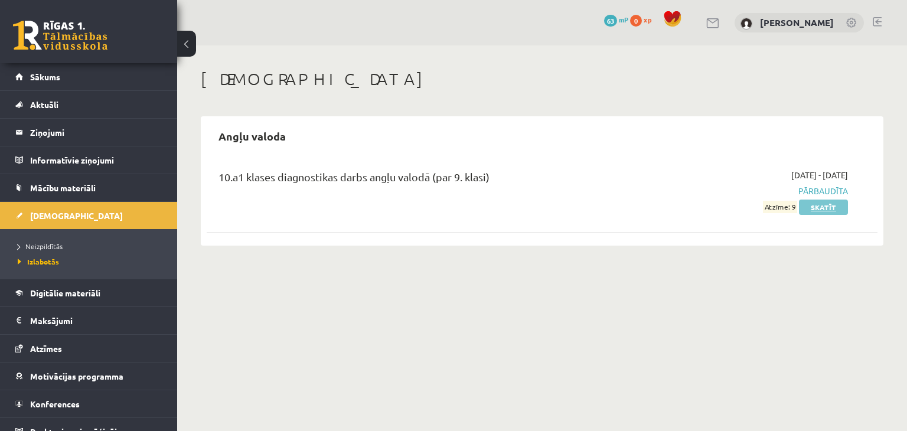
click at [832, 209] on link "Skatīt" at bounding box center [823, 207] width 49 height 15
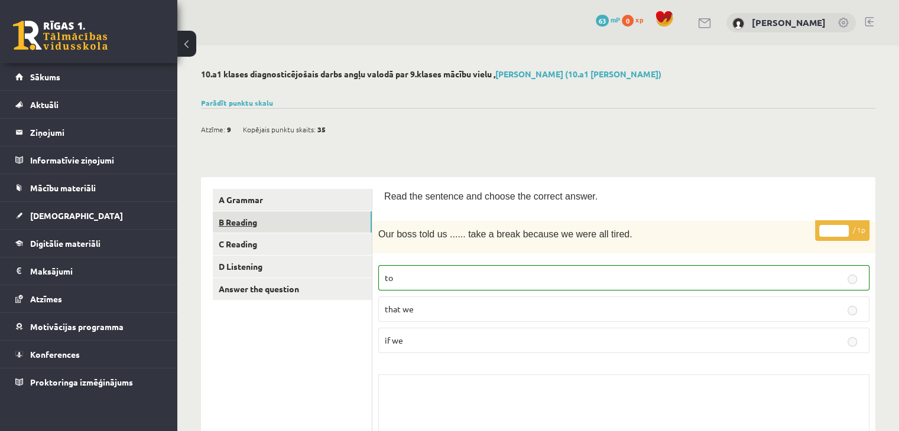
click at [316, 224] on link "B Reading" at bounding box center [292, 222] width 159 height 22
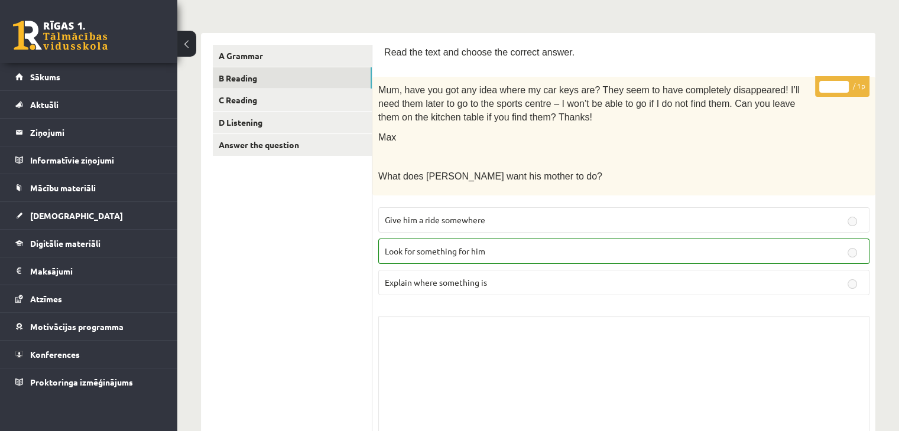
scroll to position [69, 0]
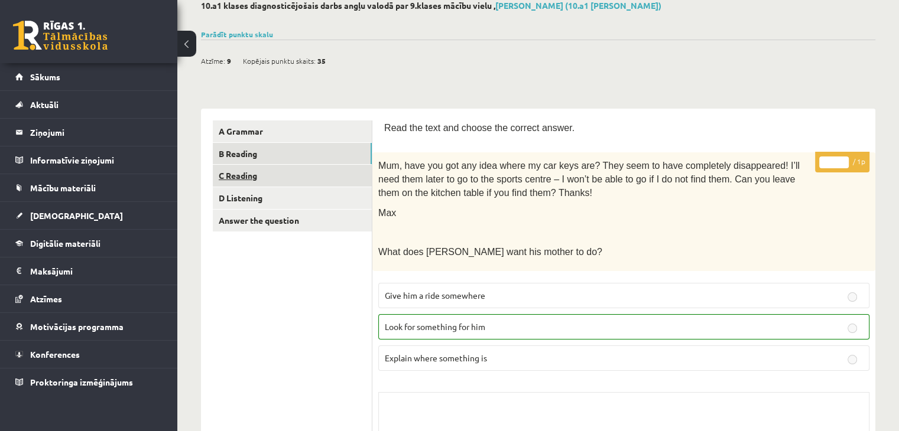
click at [259, 176] on link "C Reading" at bounding box center [292, 176] width 159 height 22
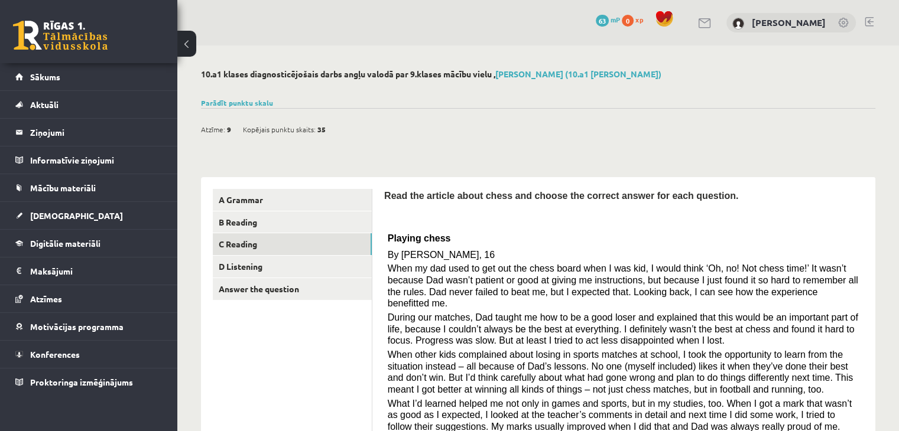
scroll to position [0, 0]
click at [307, 272] on link "D Listening" at bounding box center [292, 267] width 159 height 22
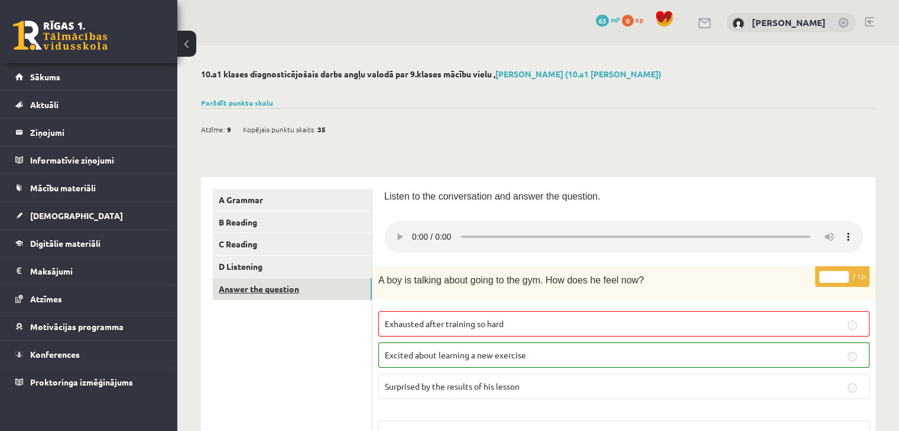
click at [279, 285] on link "Answer the question" at bounding box center [292, 289] width 159 height 22
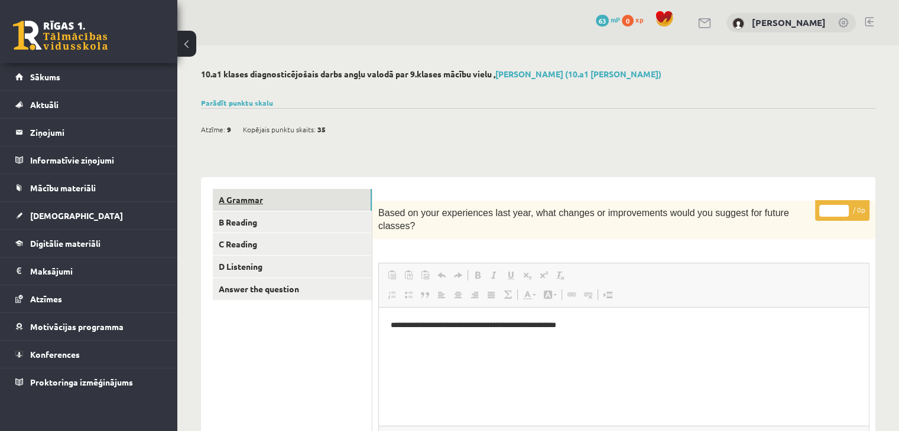
click at [291, 206] on link "A Grammar" at bounding box center [292, 200] width 159 height 22
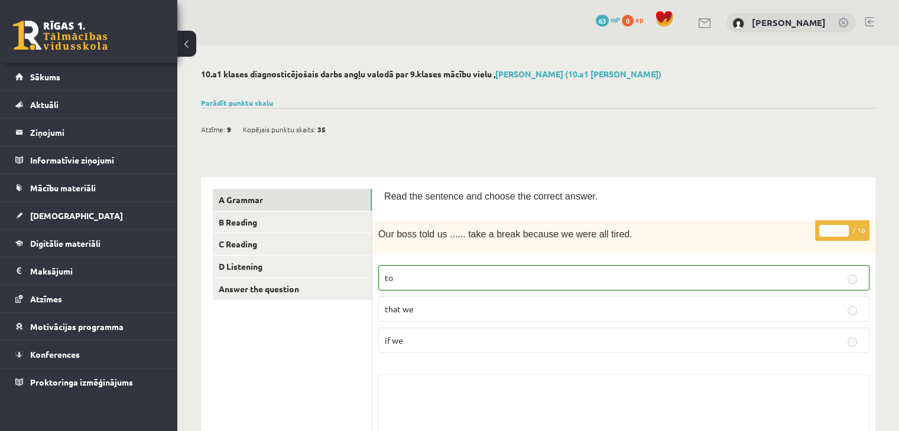
click at [87, 39] on link at bounding box center [60, 36] width 95 height 30
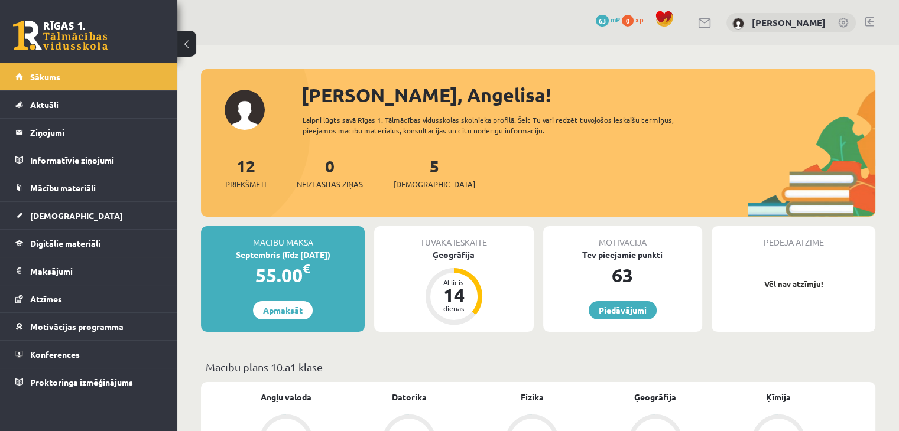
click at [58, 40] on link at bounding box center [60, 36] width 95 height 30
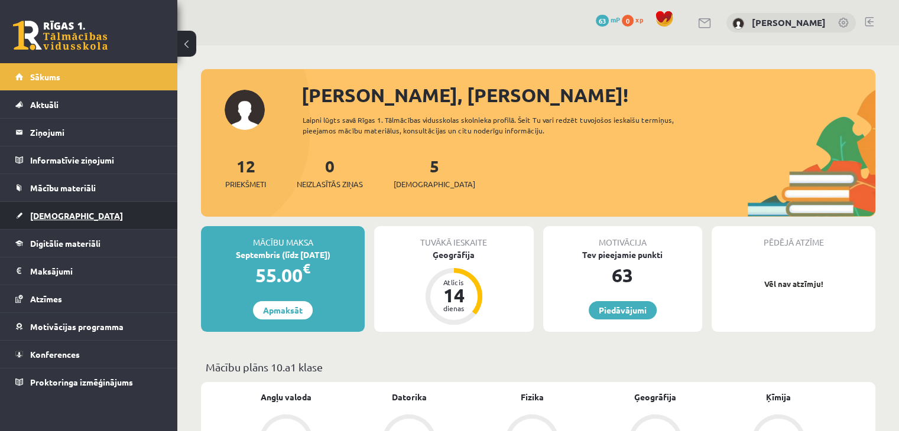
click at [43, 206] on link "[DEMOGRAPHIC_DATA]" at bounding box center [88, 215] width 147 height 27
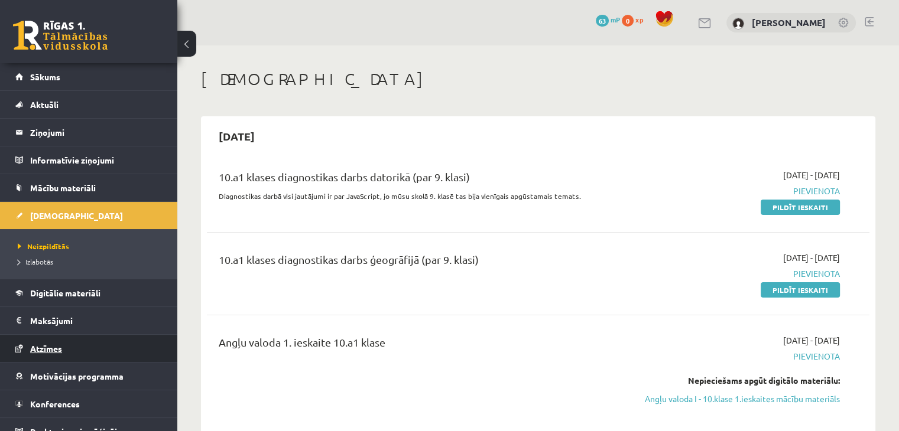
scroll to position [13, 0]
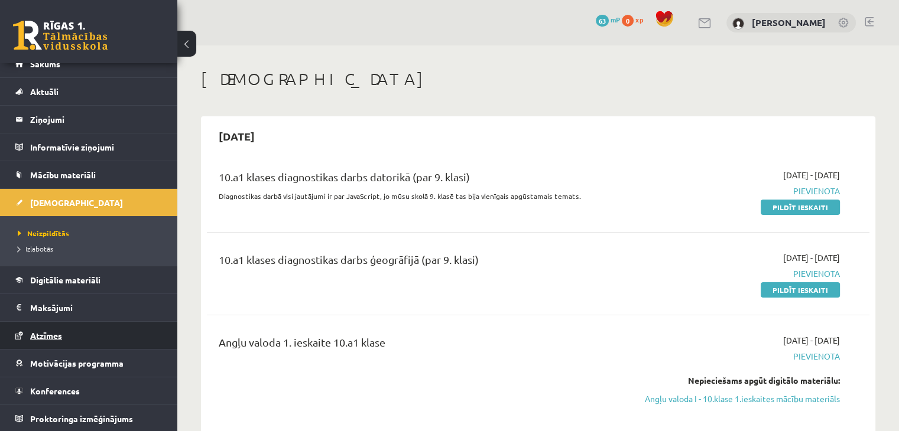
click at [54, 339] on link "Atzīmes" at bounding box center [88, 335] width 147 height 27
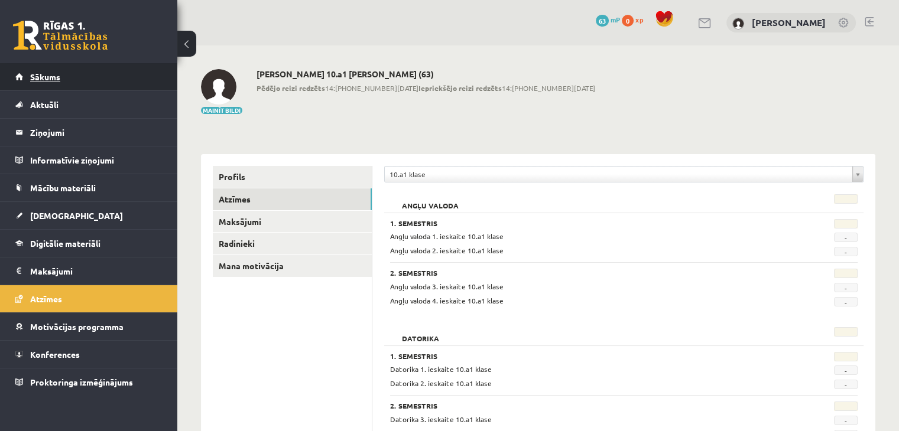
click at [106, 80] on link "Sākums" at bounding box center [88, 76] width 147 height 27
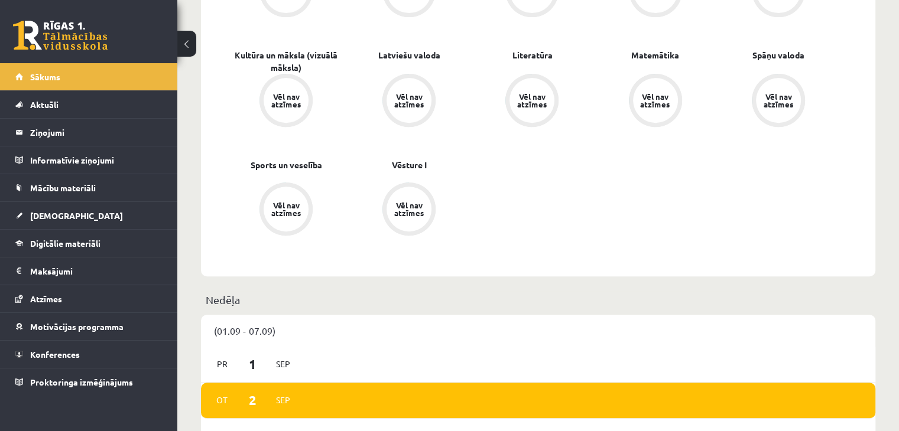
scroll to position [354, 0]
